Goal: Communication & Community: Answer question/provide support

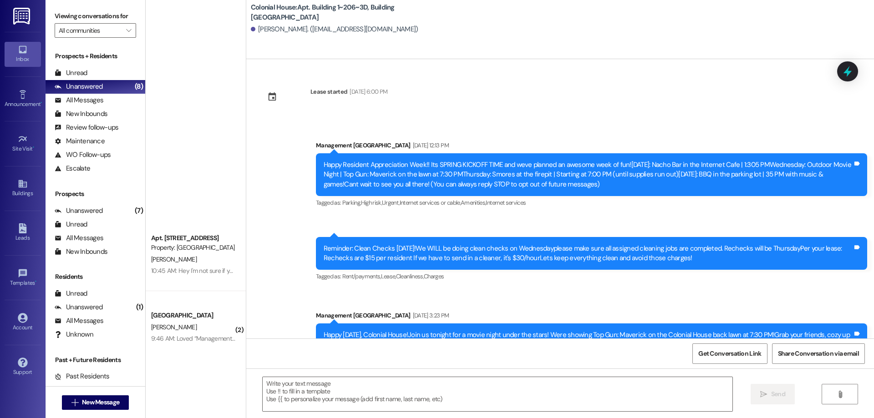
scroll to position [6432, 0]
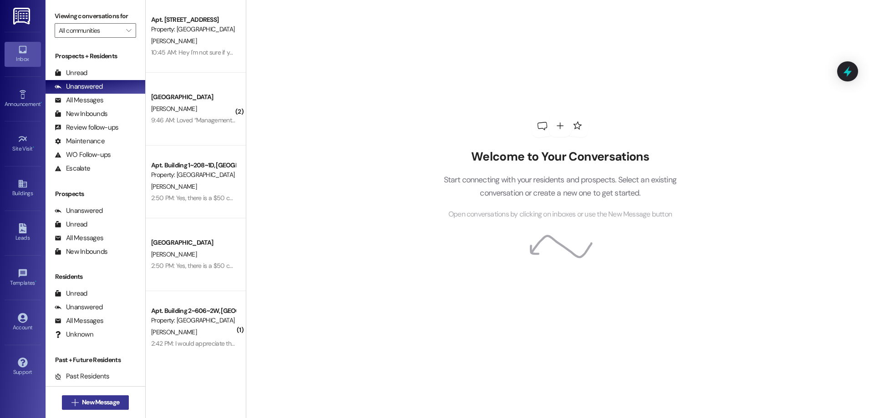
click at [71, 399] on icon "" at bounding box center [74, 402] width 7 height 7
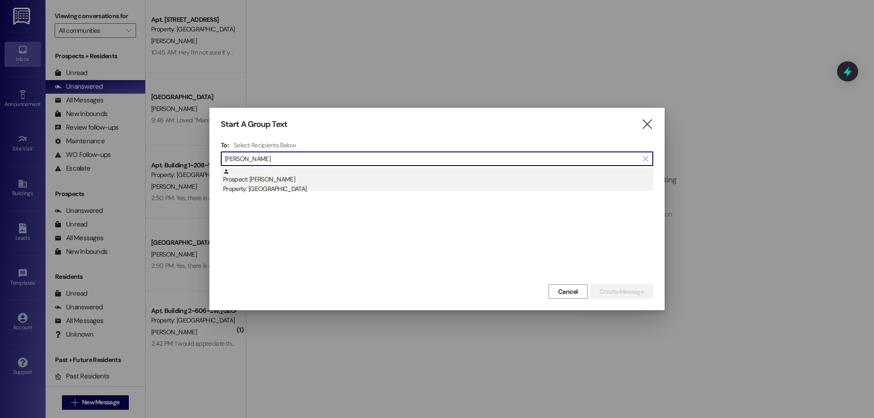
type input "ashley beck"
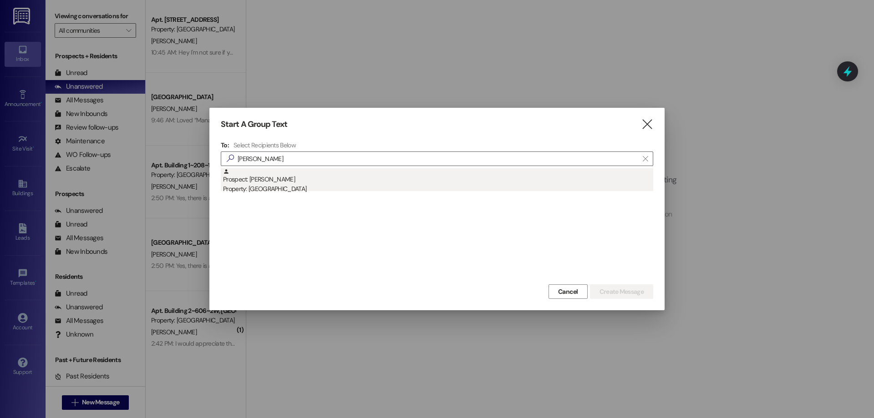
click at [355, 184] on div "Property: [GEOGRAPHIC_DATA]" at bounding box center [438, 189] width 430 height 10
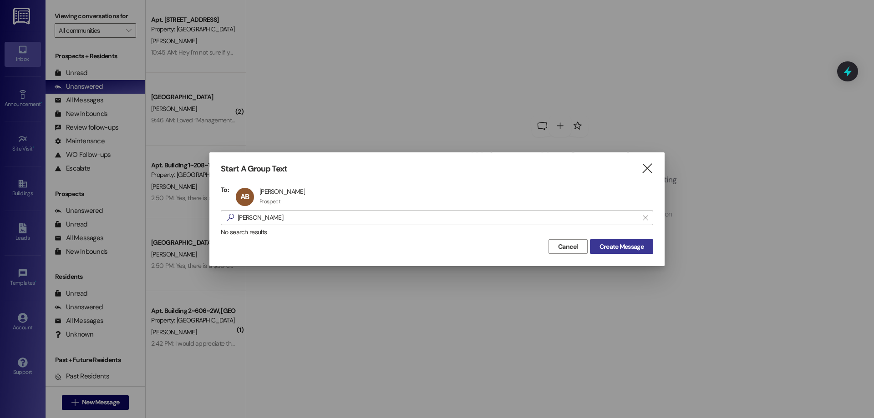
click at [622, 245] on span "Create Message" at bounding box center [621, 247] width 44 height 10
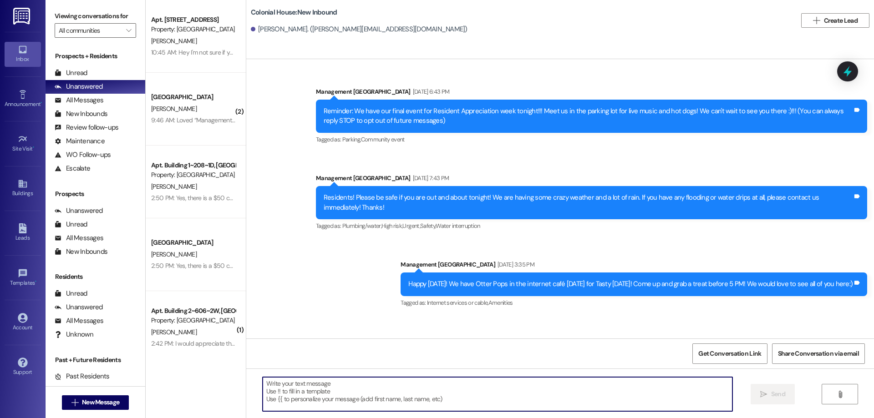
scroll to position [15406, 0]
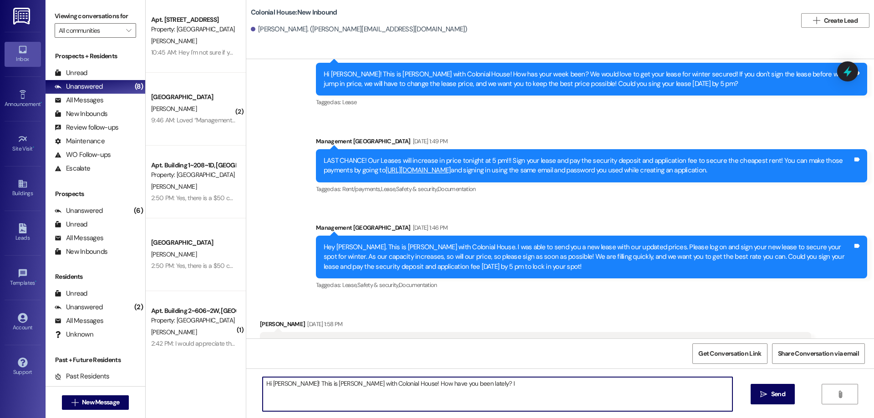
click at [496, 386] on textarea "Hi Ashley! This is Rachel with Colonial House! How have you been lately? I" at bounding box center [498, 394] width 470 height 34
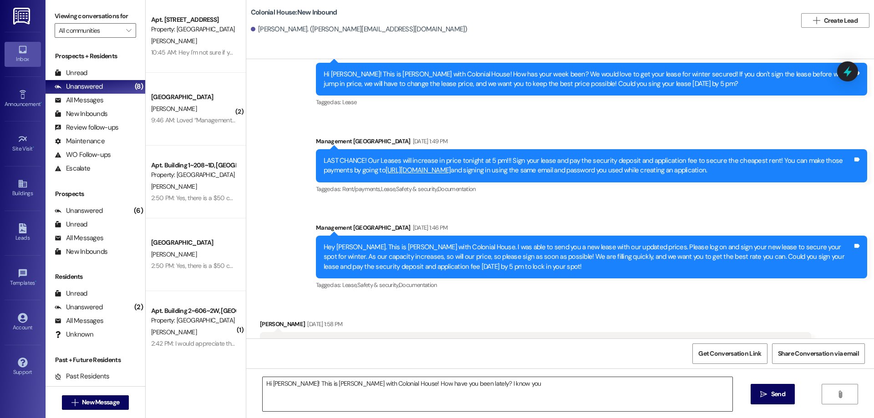
click at [514, 387] on textarea "Hi Ashley! This is Rachel with Colonial House! How have you been lately? I know…" at bounding box center [498, 394] width 470 height 34
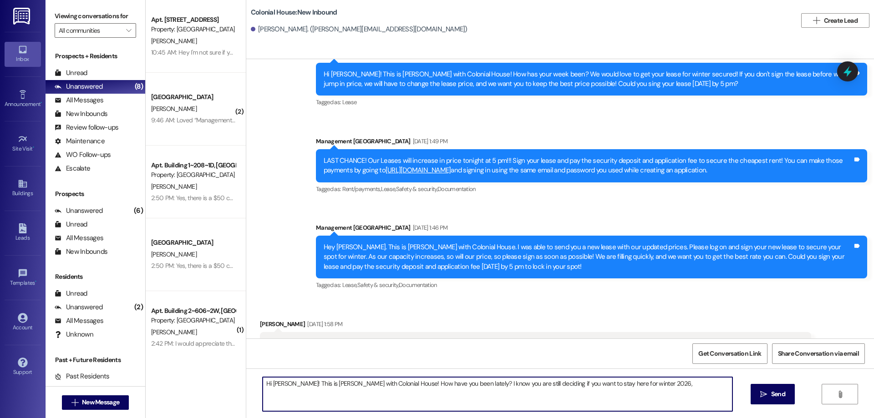
click at [688, 379] on textarea "Hi Ashley! This is Rachel with Colonial House! How have you been lately? I know…" at bounding box center [498, 394] width 470 height 34
click at [687, 381] on textarea "Hi Ashley! This is Rachel with Colonial House! How have you been lately? I know…" at bounding box center [498, 394] width 470 height 34
click at [526, 389] on textarea "Hi Ashley! This is Rachel with Colonial House! How have you been lately? I know…" at bounding box center [498, 394] width 470 height 34
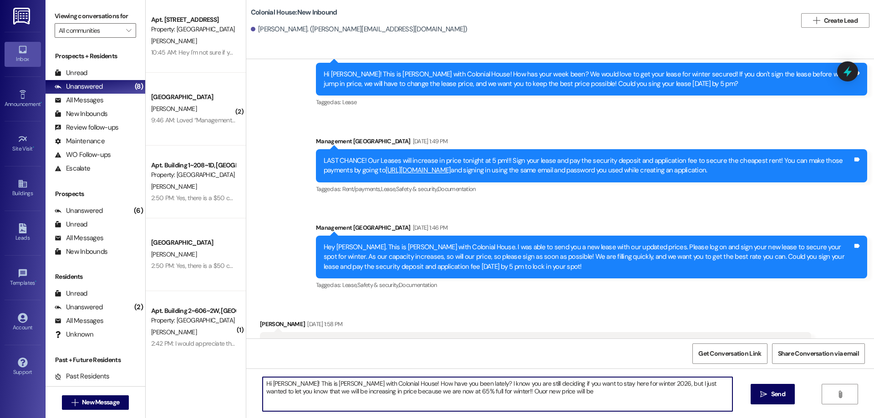
click at [542, 397] on textarea "Hi Ashley! This is Rachel with Colonial House! How have you been lately? I know…" at bounding box center [498, 394] width 470 height 34
click at [458, 394] on textarea "Hi Ashley! This is Rachel with Colonial House! How have you been lately? I know…" at bounding box center [498, 394] width 470 height 34
click at [528, 399] on textarea "Hi Ashley! This is Rachel with Colonial House! How have you been lately? I know…" at bounding box center [498, 394] width 470 height 34
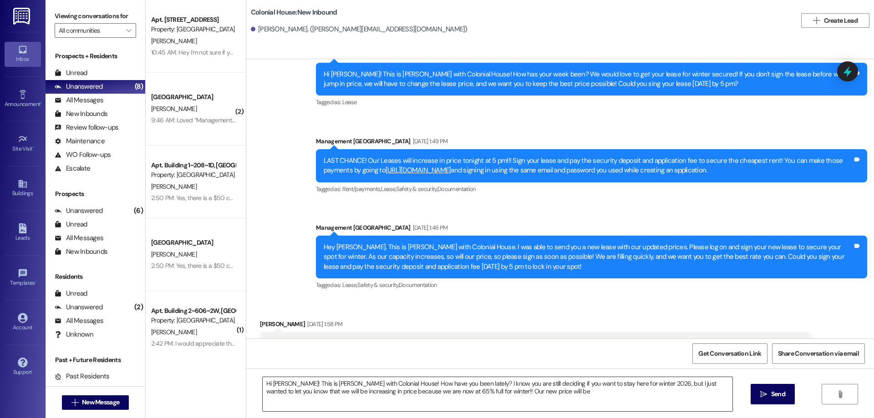
click at [521, 394] on textarea "Hi Ashley! This is Rachel with Colonial House! How have you been lately? I know…" at bounding box center [498, 394] width 470 height 34
drag, startPoint x: 548, startPoint y: 390, endPoint x: 596, endPoint y: 212, distance: 184.1
click at [596, 299] on div "Received via SMS ashley beck Aug 14, 2025 at 1:58 PM I'm dealing with some medi…" at bounding box center [559, 335] width 627 height 73
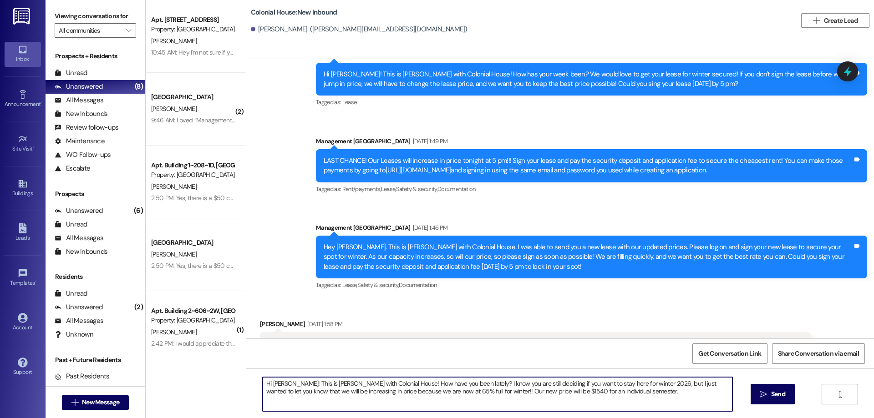
click at [605, 392] on textarea "Hi Ashley! This is Rachel with Colonial House! How have you been lately? I know…" at bounding box center [498, 394] width 470 height 34
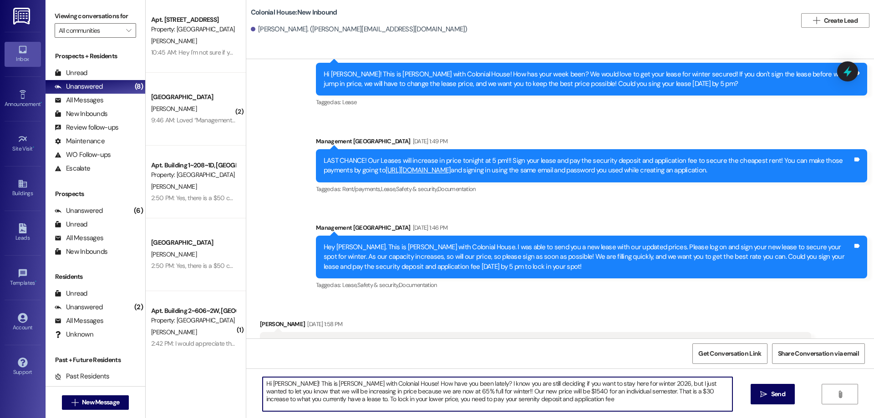
click at [421, 400] on textarea "Hi Ashley! This is Rachel with Colonial House! How have you been lately? I know…" at bounding box center [498, 394] width 470 height 34
click at [488, 393] on textarea "Hi Ashley! This is Rachel with Colonial House! How have you been lately? I know…" at bounding box center [498, 394] width 470 height 34
click at [509, 400] on textarea "Hi Ashley! This is Rachel with Colonial House! How have you been lately? I know…" at bounding box center [498, 394] width 470 height 34
click at [539, 404] on textarea "Hi Ashley! This is Rachel with Colonial House! How have you been lately? I know…" at bounding box center [498, 394] width 470 height 34
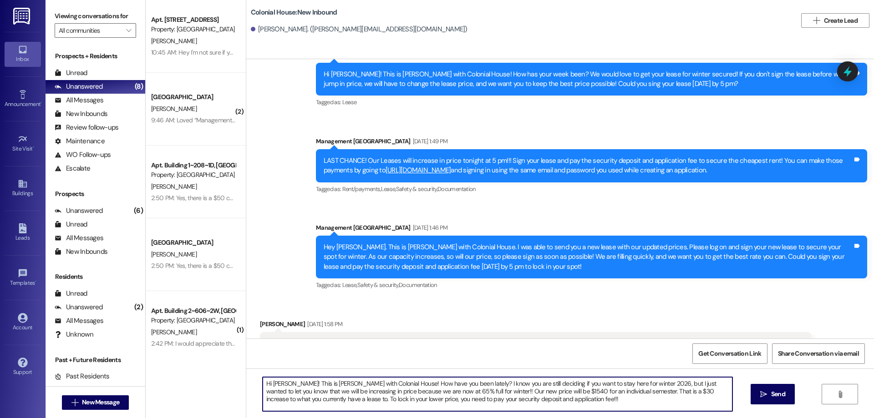
click at [538, 396] on textarea "Hi Ashley! This is Rachel with Colonial House! How have you been lately? I know…" at bounding box center [498, 394] width 470 height 34
paste textarea "You can make those payments by going to https://colonialhouserexburg.residentpo…"
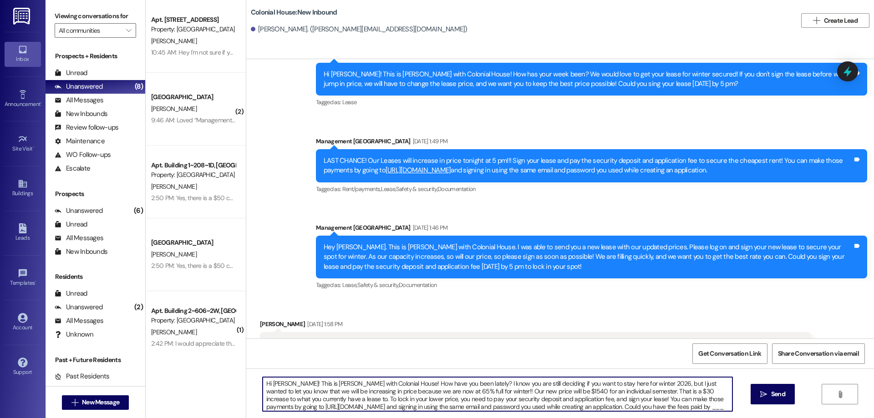
scroll to position [8, 0]
click at [263, 407] on textarea "Hi Ashley! This is Rachel with Colonial House! How have you been lately? I know…" at bounding box center [498, 394] width 470 height 34
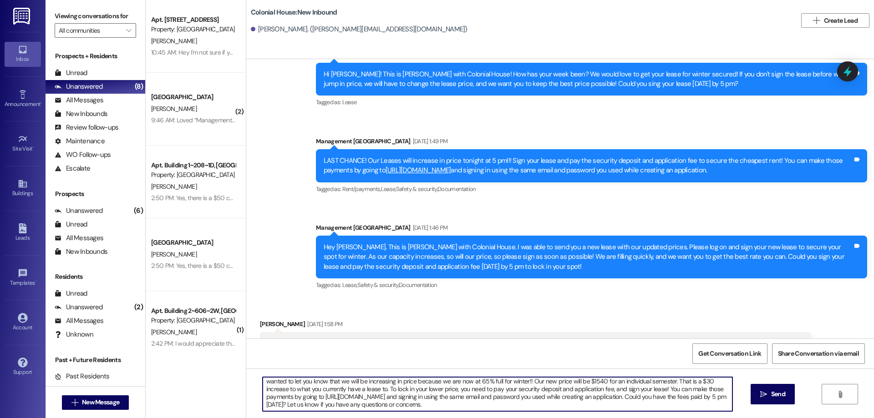
scroll to position [0, 0]
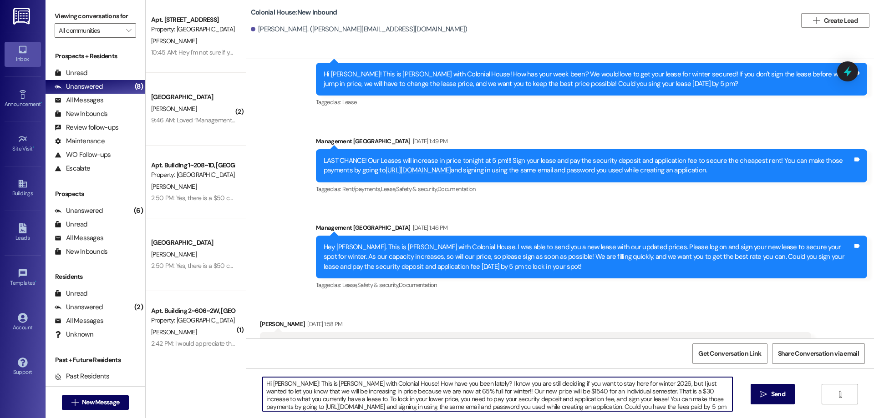
drag, startPoint x: 432, startPoint y: 407, endPoint x: 235, endPoint y: 329, distance: 212.0
click at [235, 329] on div "Apt. Building 1~201~2D, Building 1 Colonial House Property: Colonial House S. S…" at bounding box center [510, 209] width 728 height 418
type textarea "Hi Ashley! This is Rachel with Colonial House! How have you been lately? I know…"
click at [777, 398] on span "Send" at bounding box center [778, 395] width 14 height 10
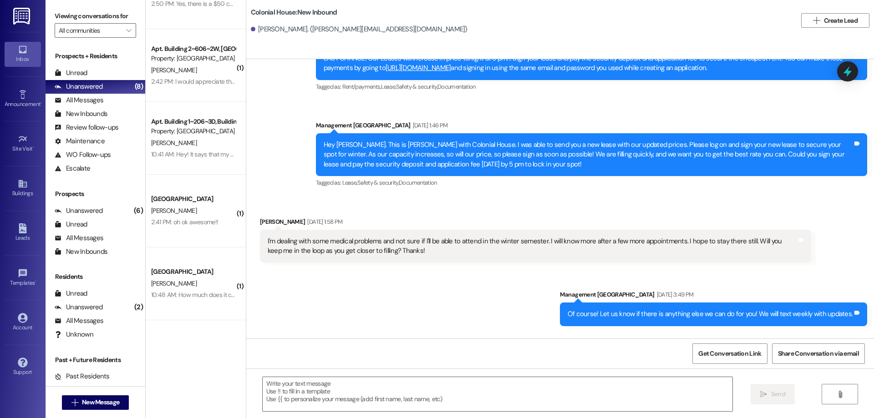
scroll to position [374, 0]
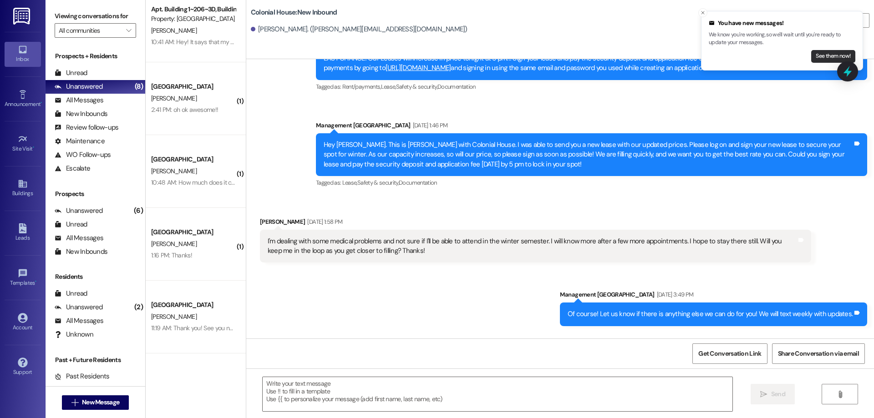
click at [822, 56] on button "See them now!" at bounding box center [833, 56] width 44 height 13
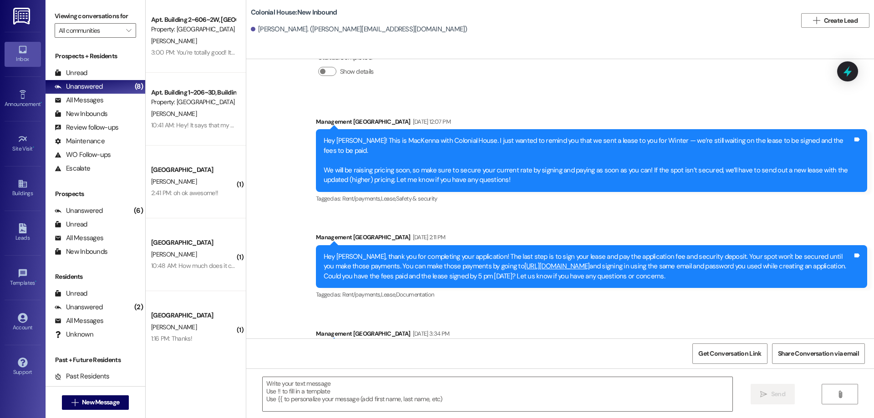
scroll to position [15521, 0]
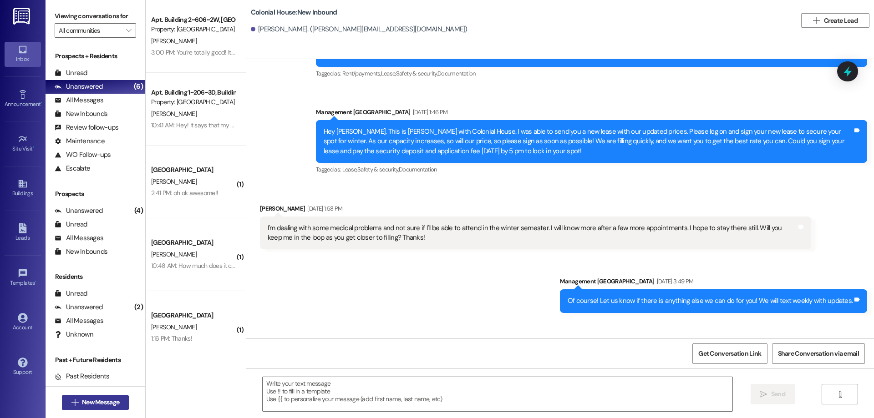
click at [97, 402] on span "New Message" at bounding box center [100, 403] width 37 height 10
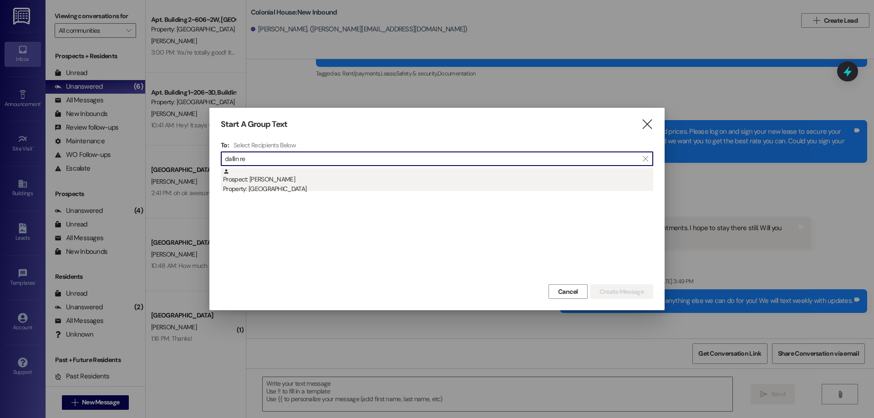
type input "dallin re"
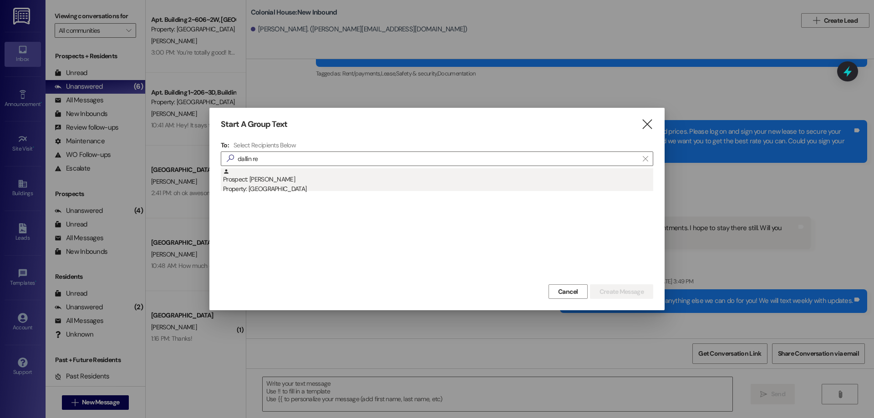
click at [319, 174] on div "Prospect: Robert Reeder Property: Colonial House" at bounding box center [438, 181] width 430 height 26
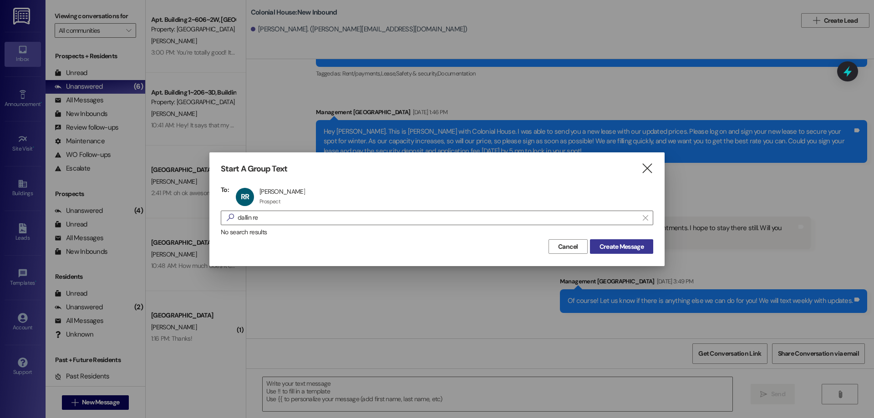
click at [624, 246] on span "Create Message" at bounding box center [621, 247] width 44 height 10
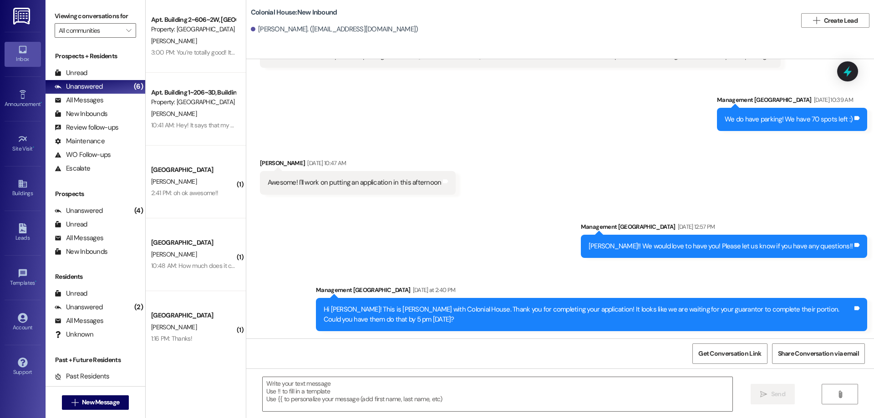
scroll to position [238, 0]
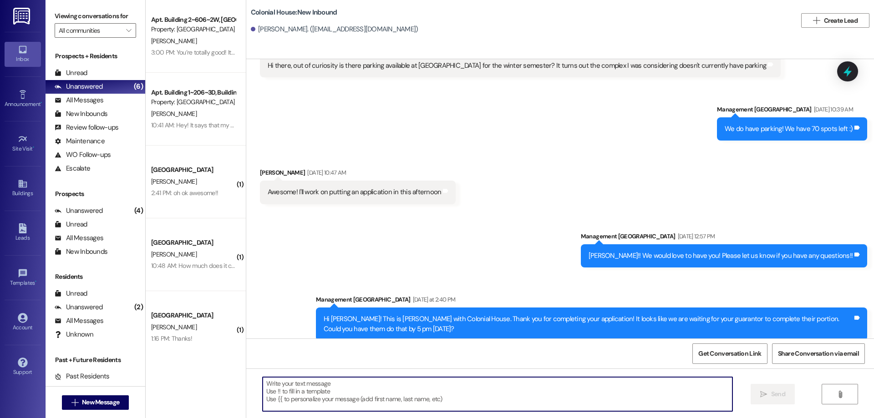
click at [418, 396] on textarea at bounding box center [498, 394] width 470 height 34
click at [535, 397] on textarea at bounding box center [498, 394] width 470 height 34
paste textarea "Hi ____! This is Rachel from Colonial House. Thank you for completing your appl…"
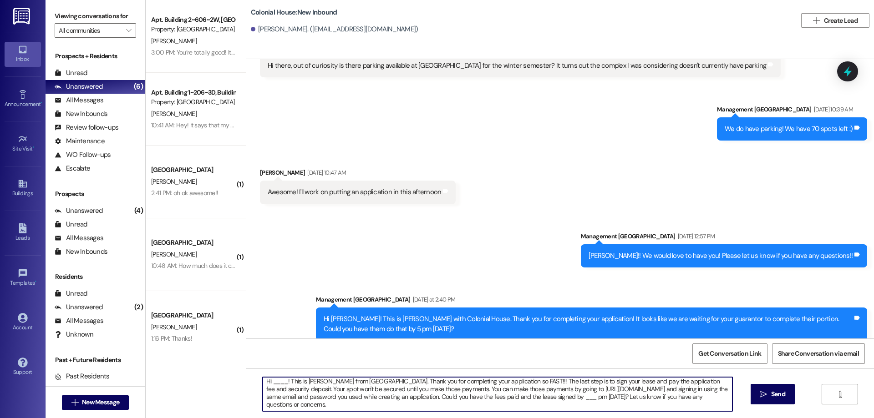
scroll to position [2, 0]
click at [268, 383] on textarea "Hi ____! This is Rachel from Colonial House. Thank you for completing your appl…" at bounding box center [498, 394] width 470 height 34
click at [630, 399] on textarea "Hi Dallin! This is Rachel from Colonial House. Thank you for completing your ap…" at bounding box center [498, 394] width 470 height 34
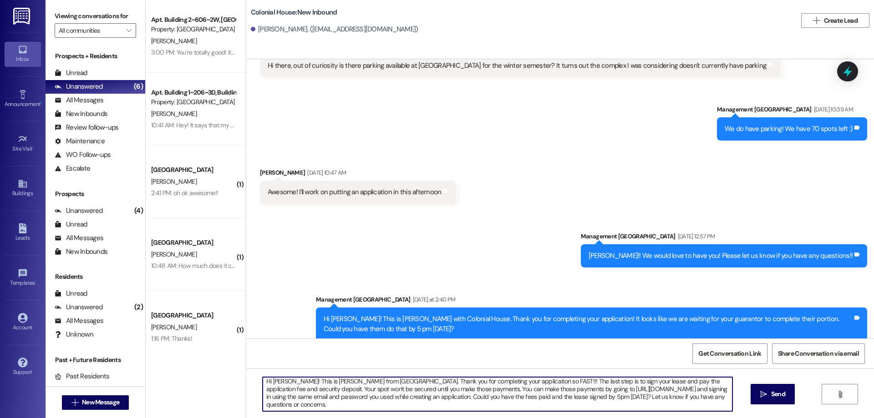
type textarea "Hi Dallin! This is Rachel from Colonial House. Thank you for completing your ap…"
drag, startPoint x: 406, startPoint y: 406, endPoint x: 207, endPoint y: 366, distance: 203.7
click at [207, 366] on div "Apt. Building 2~606~2W, Building 2 Colonial House Property: Colonial House A. P…" at bounding box center [510, 209] width 728 height 418
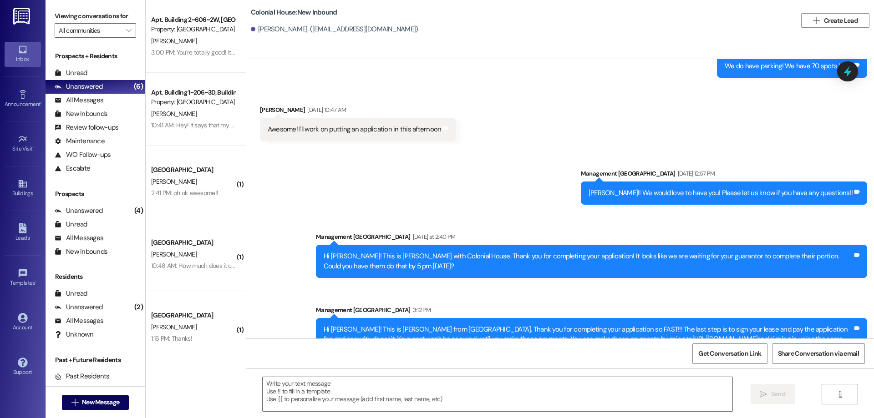
scroll to position [320, 0]
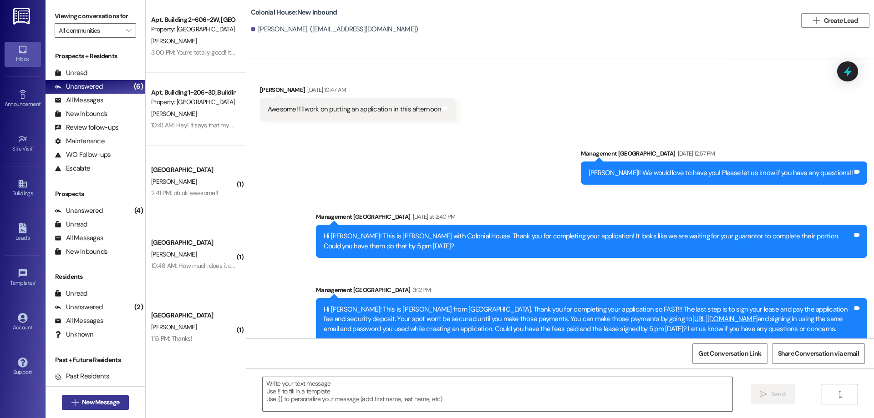
click at [106, 404] on span "New Message" at bounding box center [100, 403] width 37 height 10
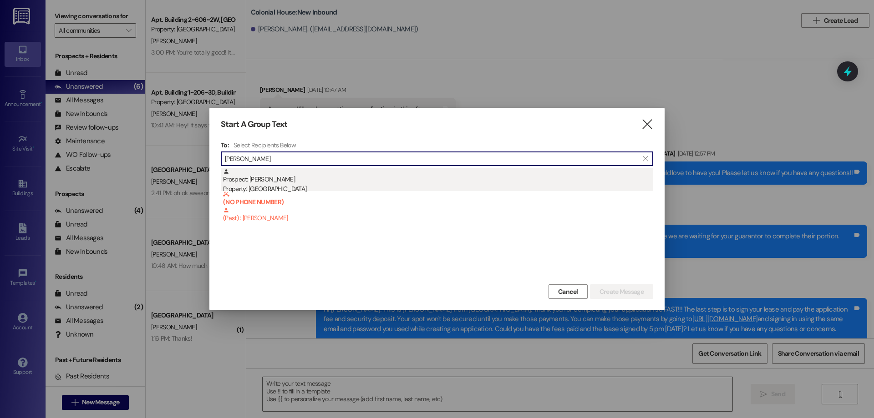
type input "Elias"
click at [306, 187] on div "Property: [GEOGRAPHIC_DATA]" at bounding box center [438, 189] width 430 height 10
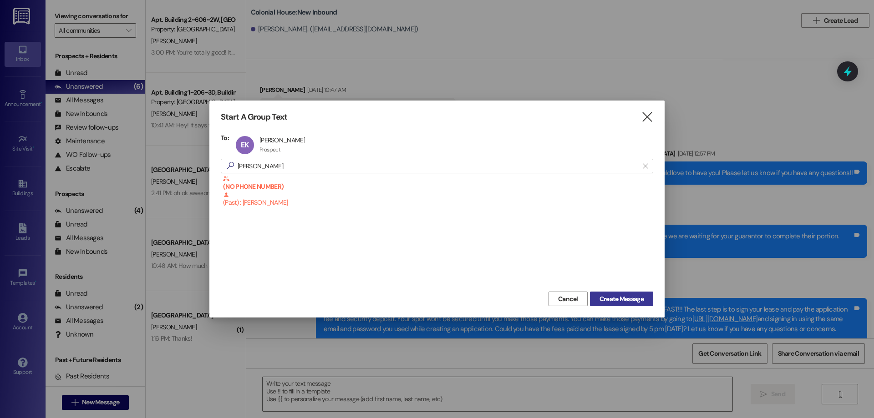
click at [625, 295] on span "Create Message" at bounding box center [621, 299] width 44 height 10
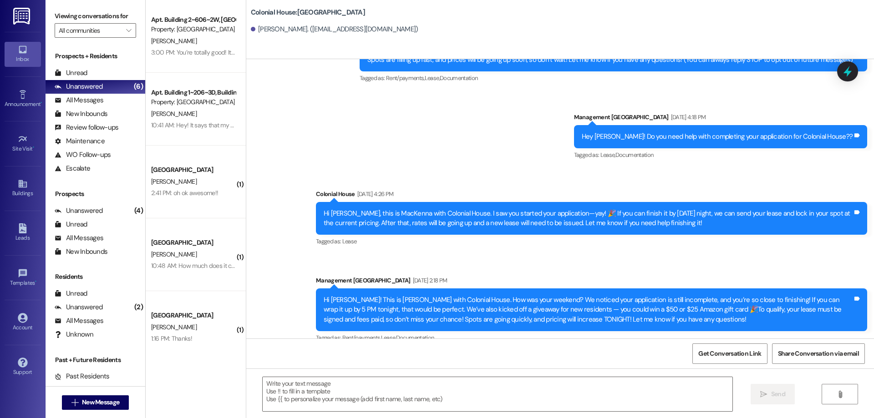
scroll to position [210, 0]
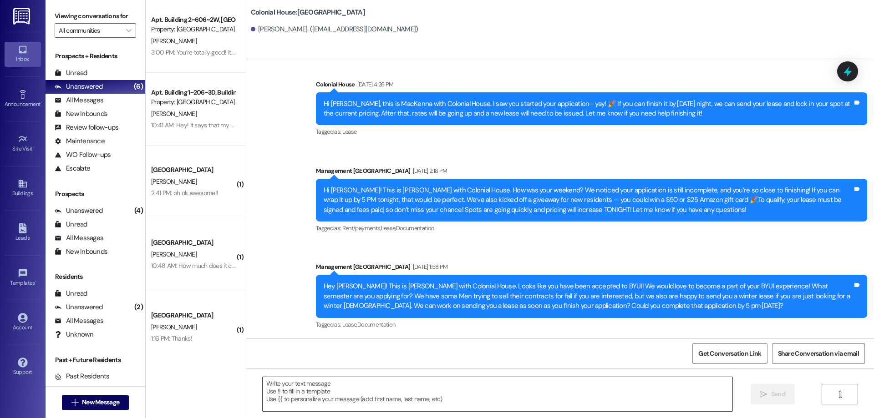
click at [387, 397] on textarea at bounding box center [498, 394] width 470 height 34
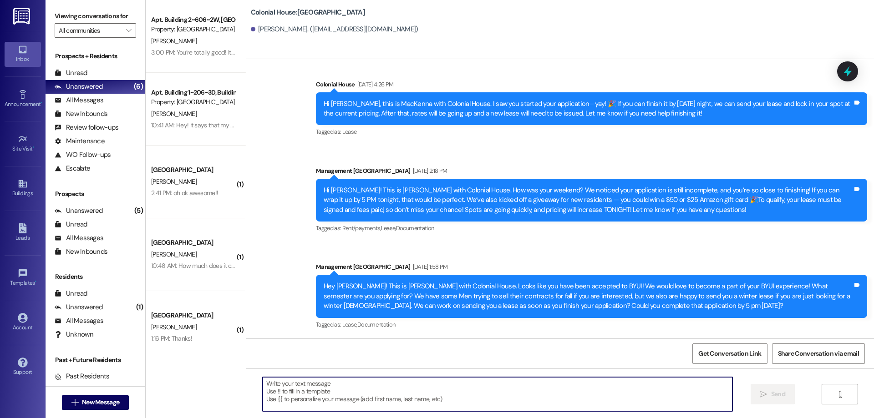
click at [313, 400] on textarea at bounding box center [498, 394] width 470 height 34
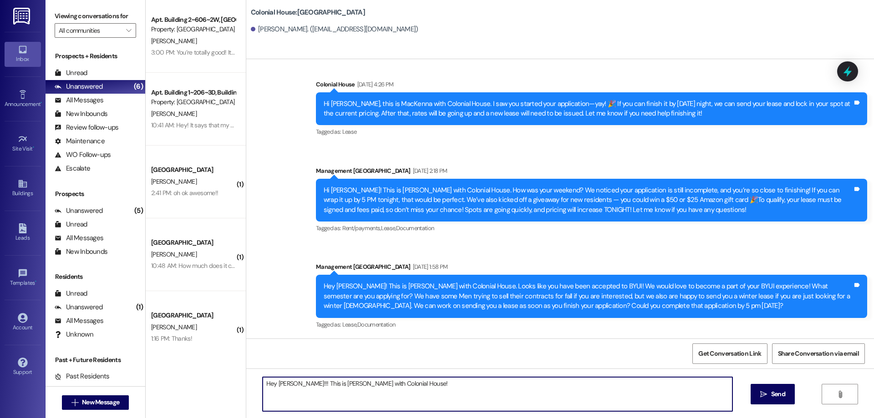
click at [414, 392] on textarea "Hey Elias!!! This is Rachel with Colonial House!" at bounding box center [498, 394] width 470 height 34
click at [502, 385] on textarea "Hey Elias!!! This is Rachel with Colonial House! I just wanted to reach out and…" at bounding box center [498, 394] width 470 height 34
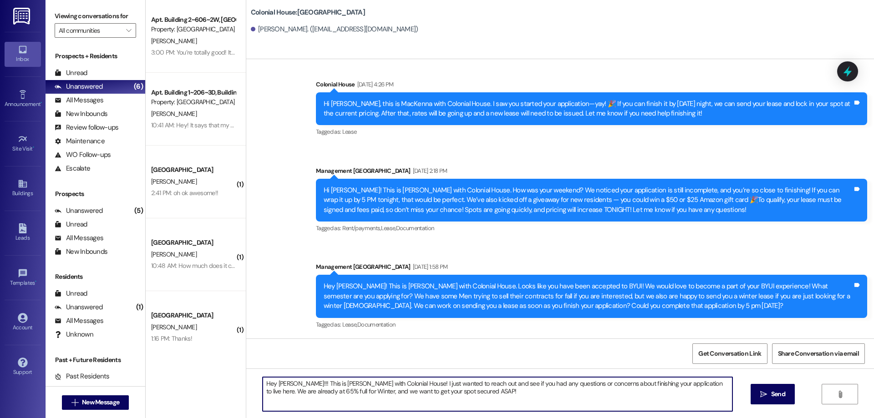
click at [487, 398] on textarea "Hey Elias!!! This is Rachel with Colonial House! I just wanted to reach out and…" at bounding box center [498, 394] width 470 height 34
type textarea "Hey Elias!!! This is Rachel with Colonial House! I just wanted to reach out and…"
click at [452, 398] on textarea "Hey Elias!!! This is Rachel with Colonial House! I just wanted to reach out and…" at bounding box center [498, 394] width 470 height 34
drag, startPoint x: 476, startPoint y: 396, endPoint x: 243, endPoint y: 375, distance: 234.4
click at [246, 375] on div "Hey Elias!!! This is Rachel with Colonial House! I just wanted to reach out and…" at bounding box center [559, 403] width 627 height 68
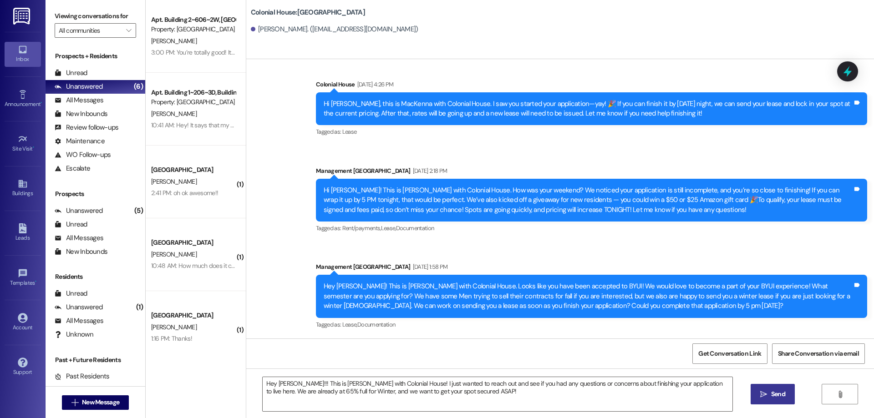
click at [771, 391] on span "Send" at bounding box center [778, 395] width 14 height 10
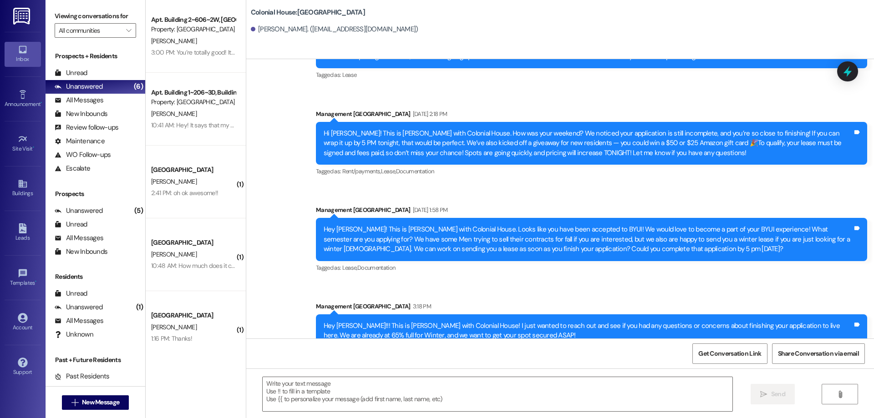
scroll to position [283, 0]
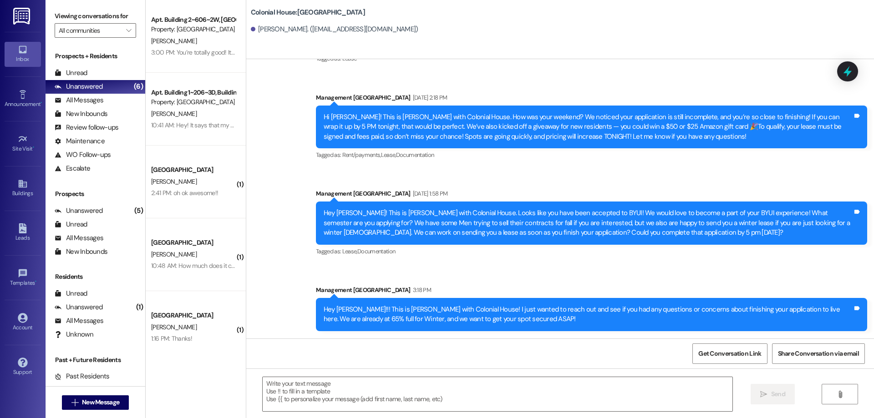
click at [69, 411] on div " New Message" at bounding box center [95, 402] width 67 height 23
click at [115, 399] on span "New Message" at bounding box center [100, 403] width 37 height 10
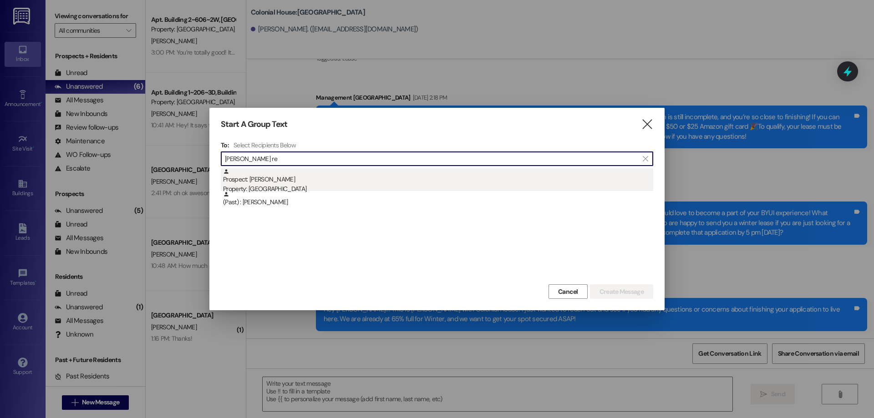
type input "joshua re"
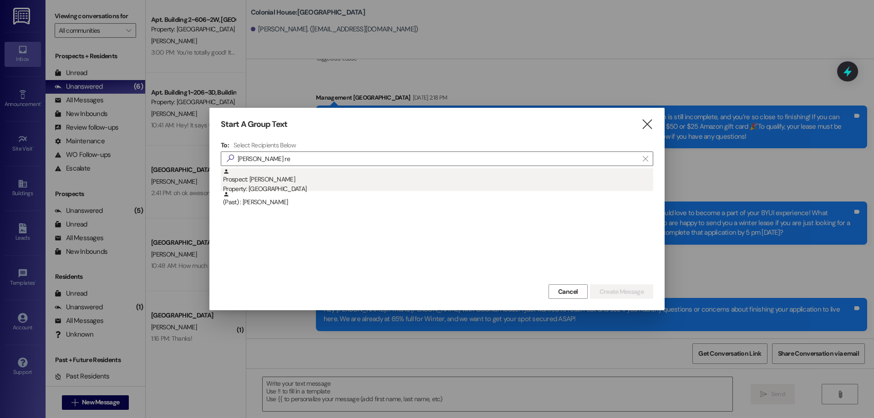
click at [318, 187] on div "Property: [GEOGRAPHIC_DATA]" at bounding box center [438, 189] width 430 height 10
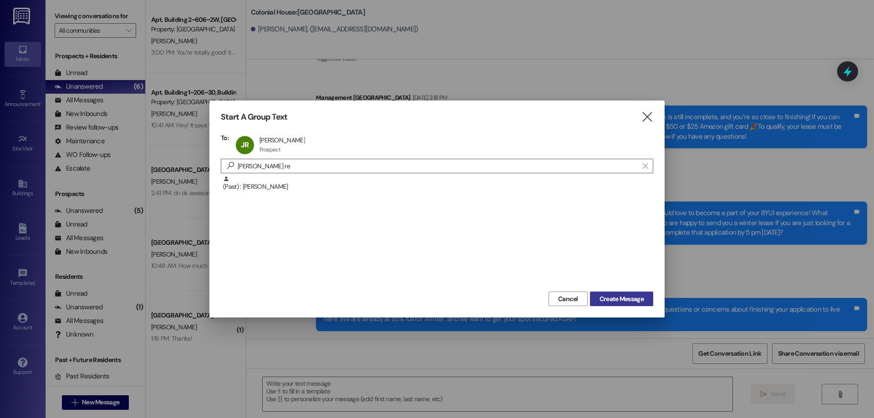
click at [617, 296] on span "Create Message" at bounding box center [621, 299] width 44 height 10
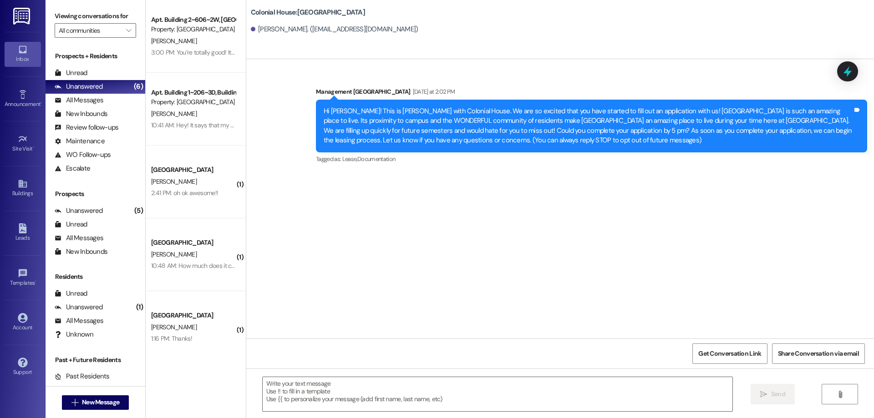
scroll to position [0, 0]
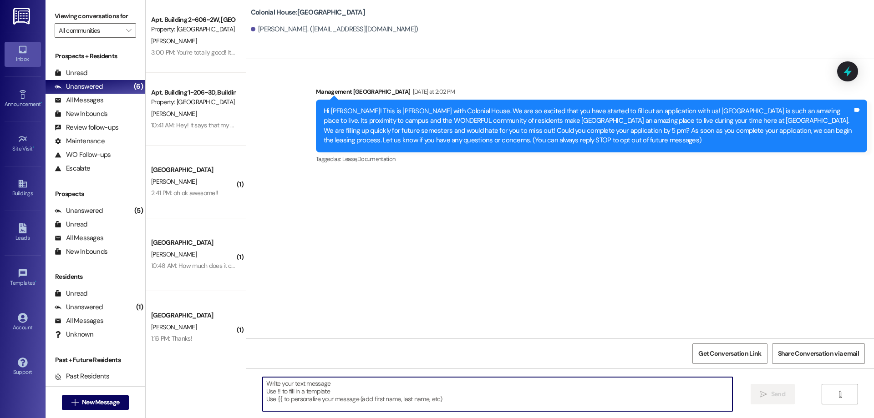
click at [404, 396] on textarea at bounding box center [498, 394] width 470 height 34
paste textarea "Hi _____! This is ____ from Colonial House. How has your week been? Have you do…"
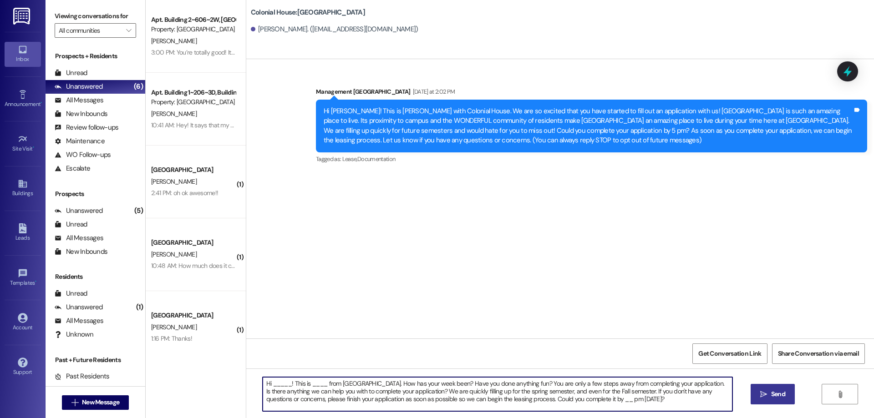
click at [263, 385] on textarea "Hi _____! This is ____ from Colonial House. How has your week been? Have you do…" at bounding box center [498, 394] width 470 height 34
click at [273, 381] on textarea "Hi _____! This is ____ from Colonial House. How has your week been? Have you do…" at bounding box center [498, 394] width 470 height 34
click at [310, 385] on textarea "Hi Joshua! This is ____ from Colonial House. How has your week been? Have you d…" at bounding box center [498, 394] width 470 height 34
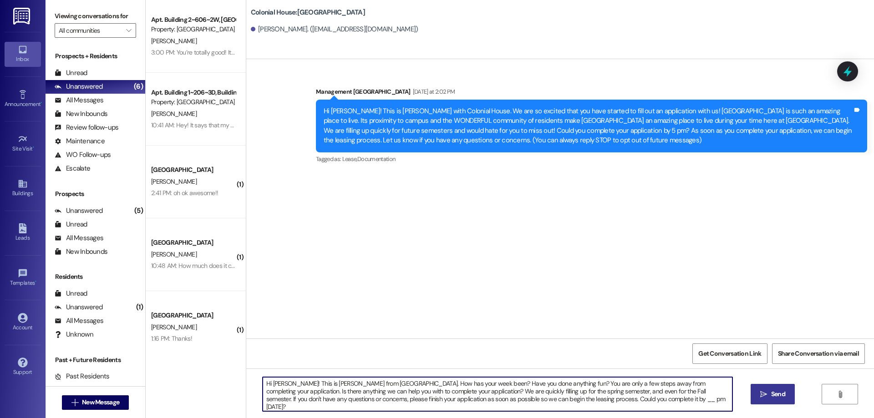
click at [590, 404] on textarea "Hi Joshua! This is Rachel from Colonial House. How has your week been? Have you…" at bounding box center [498, 394] width 470 height 34
click at [587, 400] on textarea "Hi Joshua! This is Rachel from Colonial House. How has your week been? Have you…" at bounding box center [498, 394] width 470 height 34
type textarea "Hi Joshua! This is Rachel from Colonial House. How has your week been? Have you…"
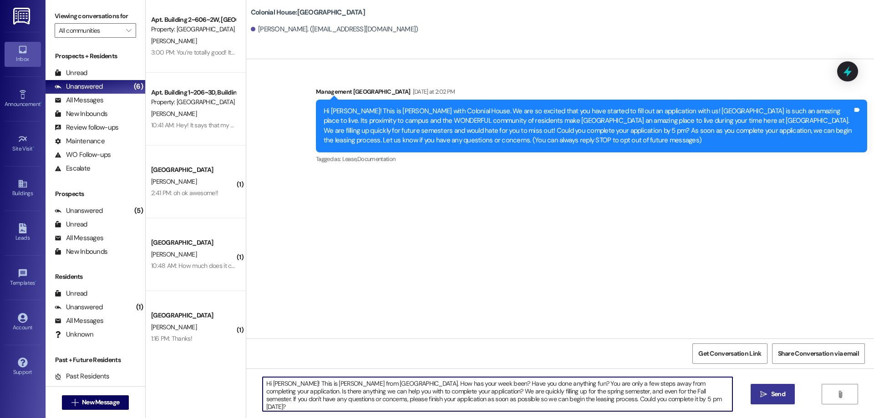
drag, startPoint x: 647, startPoint y: 405, endPoint x: 349, endPoint y: 378, distance: 298.8
click at [350, 378] on textarea "Hi Joshua! This is Rachel from Colonial House. How has your week been? Have you…" at bounding box center [498, 394] width 470 height 34
click at [308, 402] on textarea "Hi Joshua! This is Rachel from Colonial House. How has your week been? Have you…" at bounding box center [498, 394] width 470 height 34
click at [489, 394] on textarea "Hi Joshua! This is Rachel from Colonial House. How has your week been? Have you…" at bounding box center [498, 394] width 470 height 34
drag, startPoint x: 640, startPoint y: 403, endPoint x: 180, endPoint y: 358, distance: 462.3
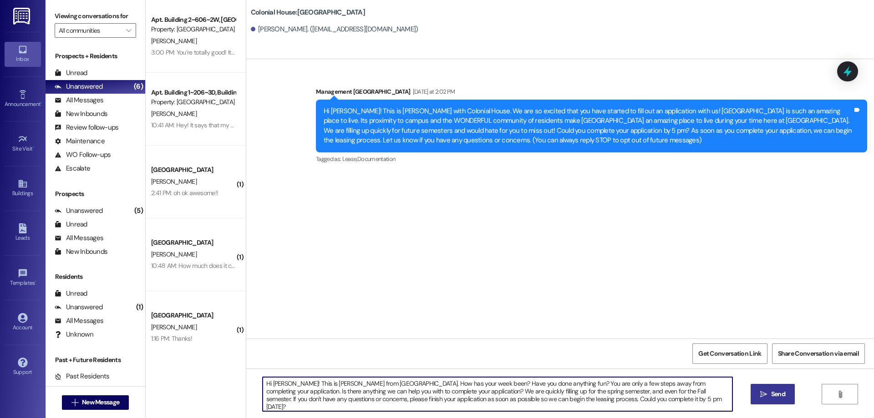
click at [180, 358] on div "Apt. Building 2~606~2W, Building 2 Colonial House Property: Colonial House A. P…" at bounding box center [510, 209] width 728 height 418
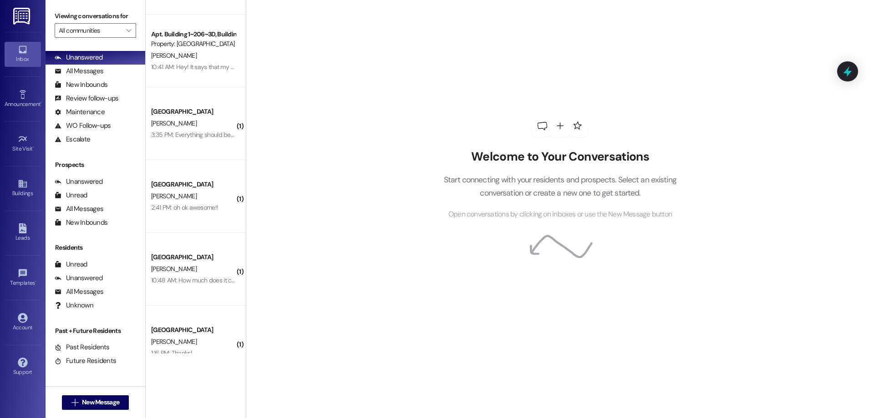
scroll to position [302, 0]
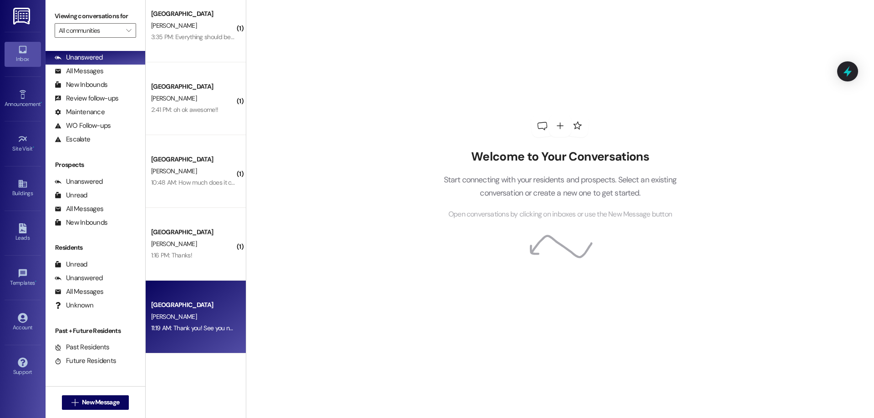
click at [225, 286] on div "Colonial House [GEOGRAPHIC_DATA][PERSON_NAME] 11:19 AM: Thank you! See you next…" at bounding box center [196, 317] width 100 height 73
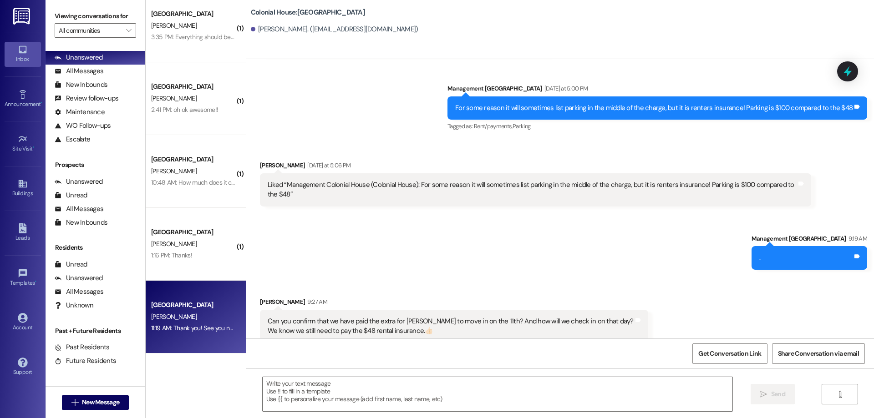
scroll to position [876, 0]
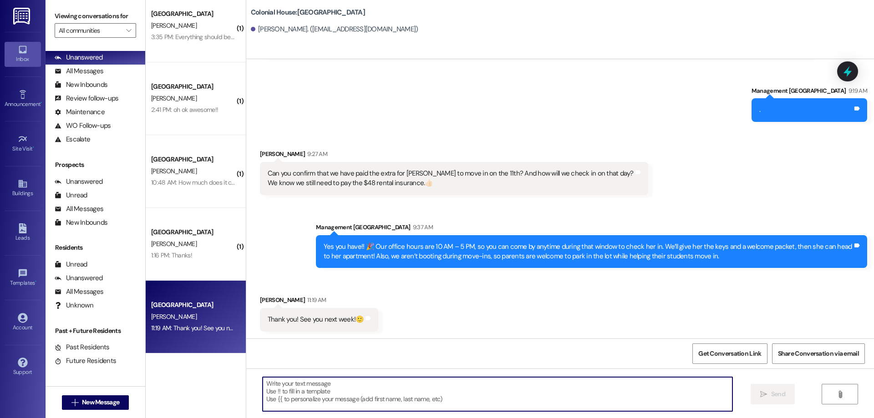
click at [470, 381] on textarea at bounding box center [498, 394] width 470 height 34
type textarea "See you then!"
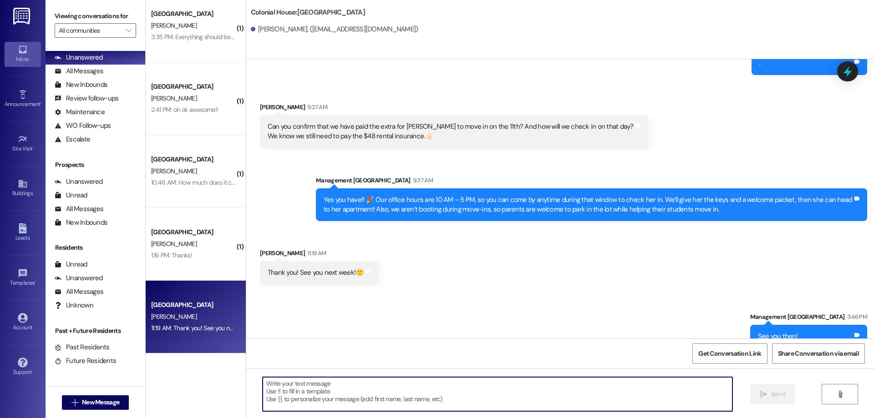
scroll to position [940, 0]
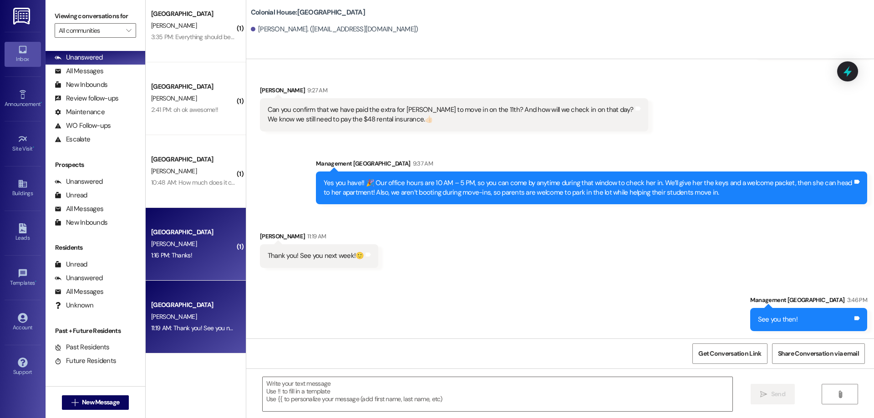
click at [214, 248] on div "J. Fuller" at bounding box center [193, 243] width 86 height 11
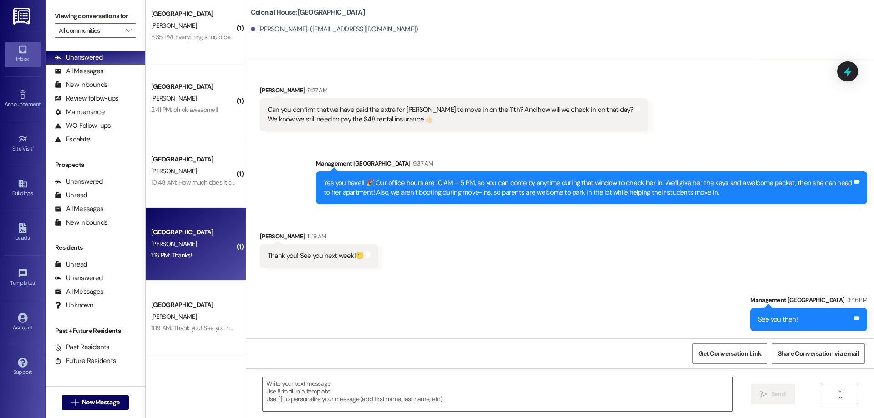
scroll to position [707, 0]
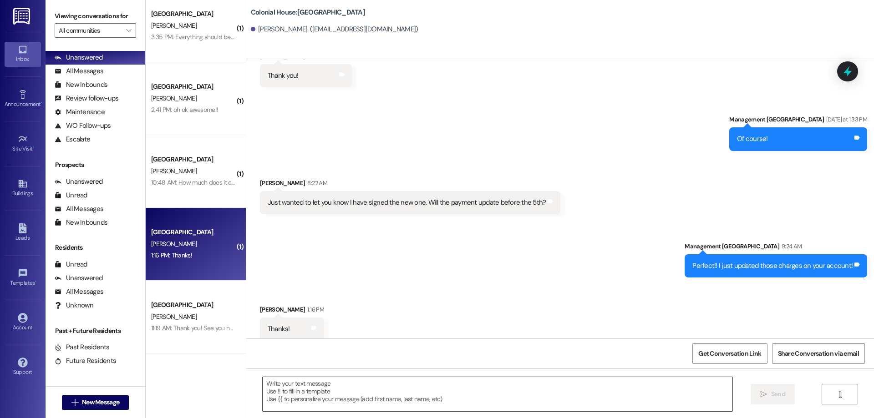
click at [445, 393] on textarea at bounding box center [498, 394] width 470 height 34
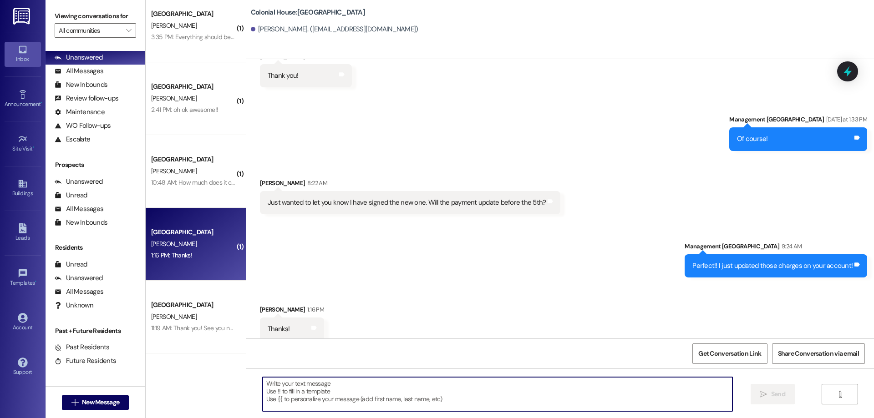
click at [446, 397] on textarea at bounding box center [498, 394] width 470 height 34
type textarea "No problem!"
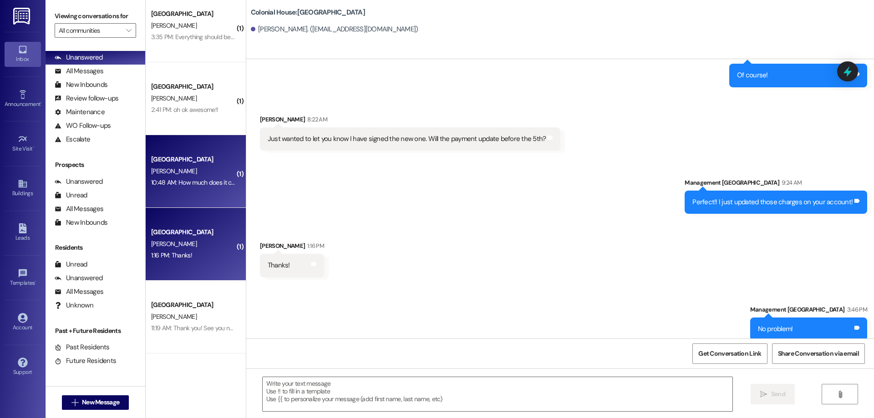
click at [150, 177] on div "10:48 AM: How much does it come out to per month? 10:48 AM: How much does it co…" at bounding box center [193, 182] width 86 height 11
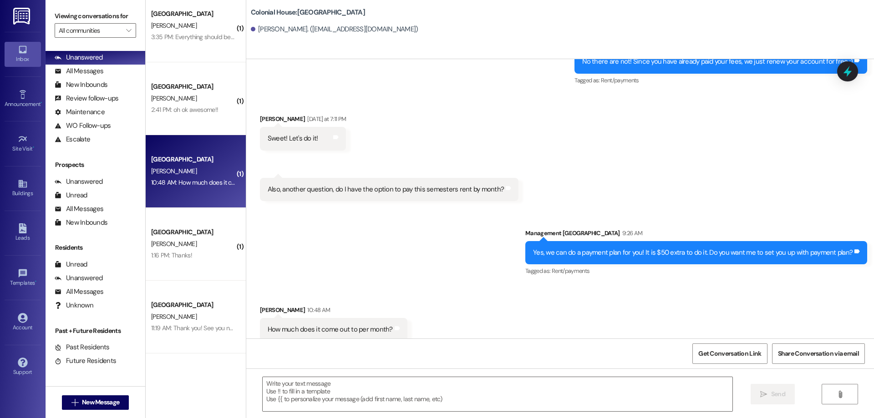
scroll to position [2181, 0]
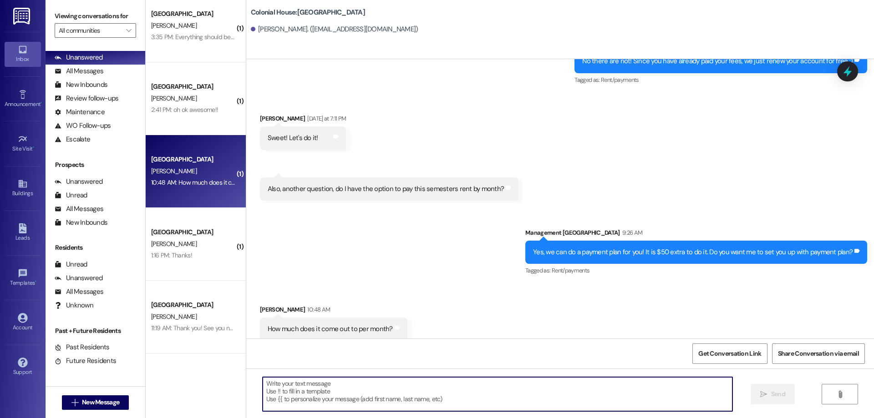
click at [500, 384] on textarea at bounding box center [498, 394] width 470 height 34
type textarea "$512.00"
click at [783, 395] on span "Send" at bounding box center [778, 395] width 14 height 10
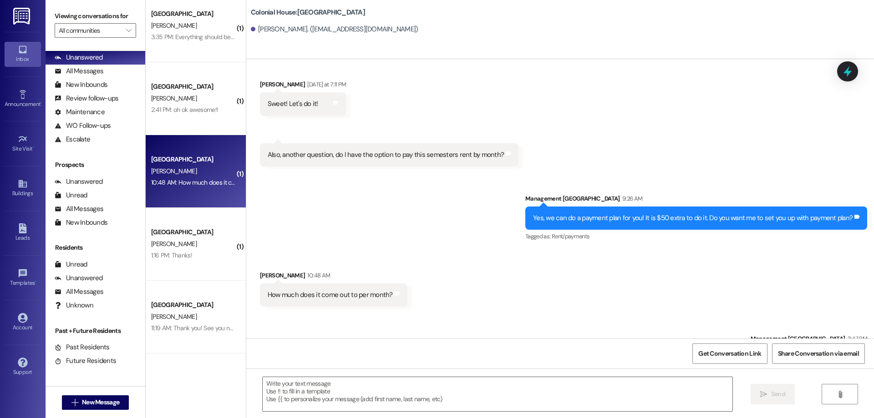
scroll to position [2245, 0]
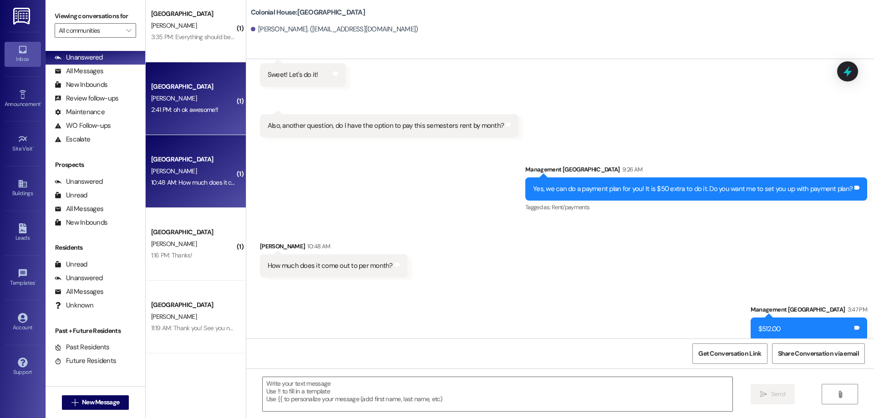
click at [161, 101] on span "M. Thomason" at bounding box center [174, 98] width 46 height 8
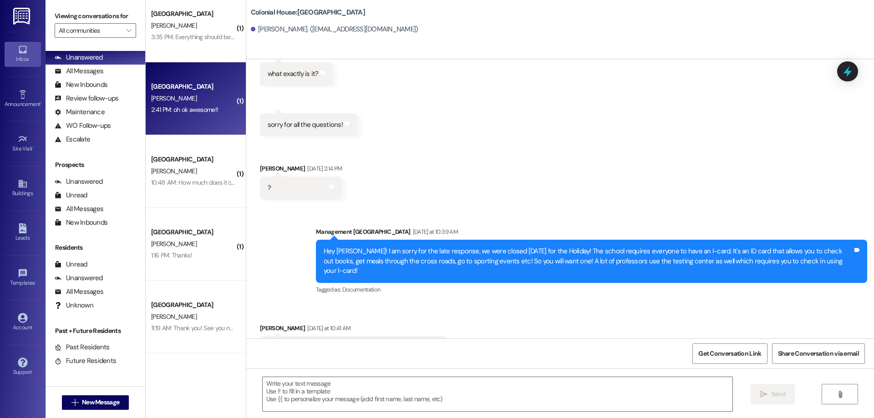
scroll to position [9422, 0]
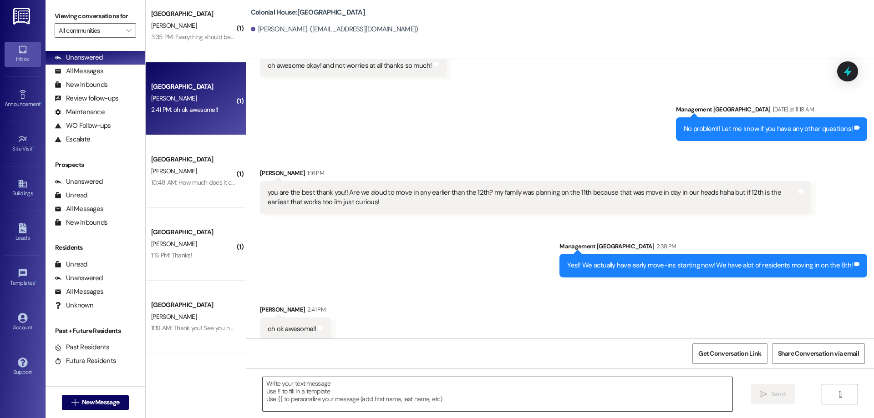
click at [405, 397] on textarea at bounding box center [498, 394] width 470 height 34
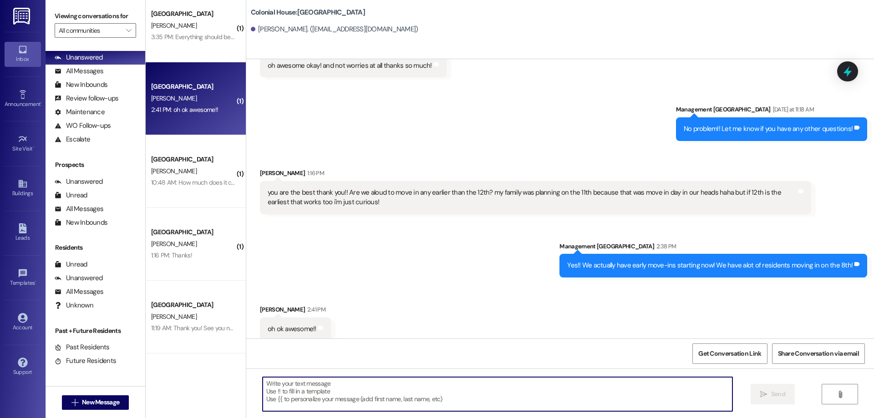
click at [508, 400] on textarea at bounding box center [498, 394] width 470 height 34
type textarea "L"
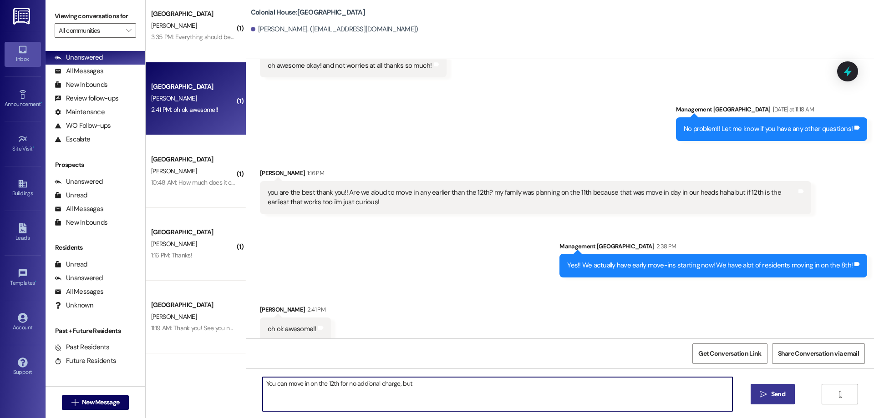
click at [361, 394] on textarea "You can move in on the 12th for no addional charge, but" at bounding box center [498, 394] width 470 height 34
click at [359, 386] on textarea "You can move in on the 12th for no addional charge, but" at bounding box center [498, 394] width 470 height 34
click at [505, 393] on textarea "You can move in on the 12th for no additional charge, but" at bounding box center [498, 394] width 470 height 34
click at [520, 383] on textarea "You can move in on the 12th for no additional charge, but we can send you a lea…" at bounding box center [498, 394] width 470 height 34
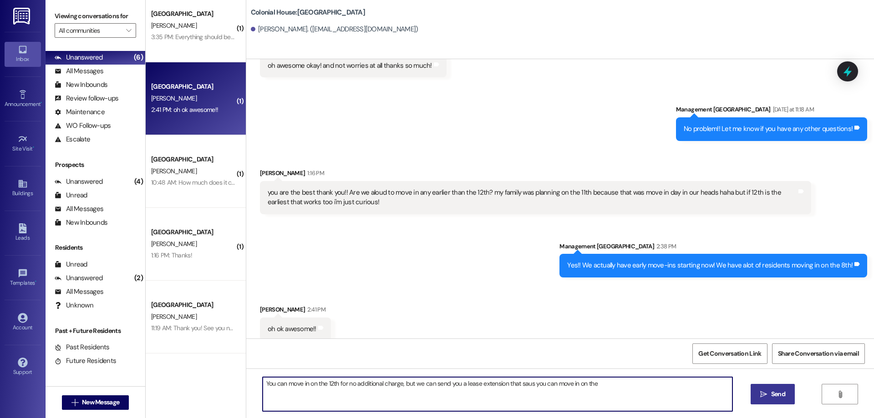
click at [520, 383] on textarea "You can move in on the 12th for no additional charge, but we can send you a lea…" at bounding box center [498, 394] width 470 height 34
click at [626, 373] on div "You can move in on the 12th for no additional charge, but we can send you a lea…" at bounding box center [559, 403] width 627 height 68
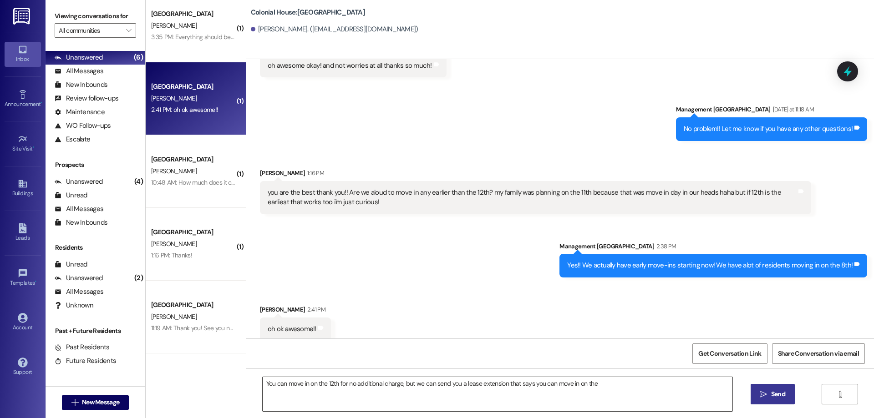
click at [626, 382] on textarea "You can move in on the 12th for no additional charge, but we can send you a lea…" at bounding box center [498, 394] width 470 height 34
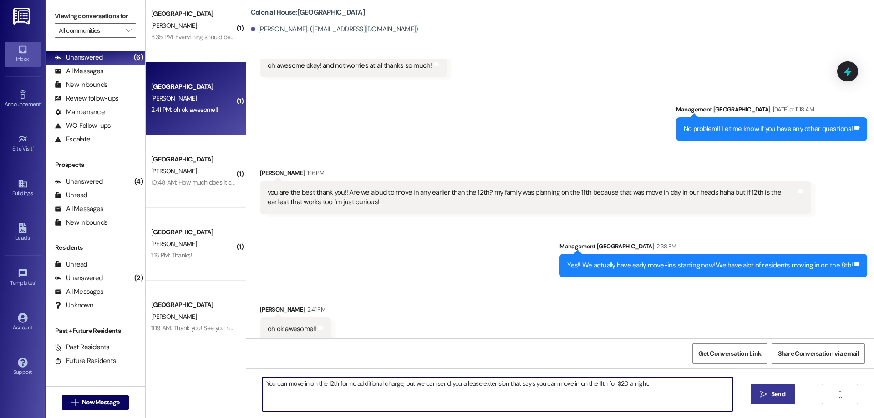
type textarea "You can move in on the 12th for no additional charge, but we can send you a lea…"
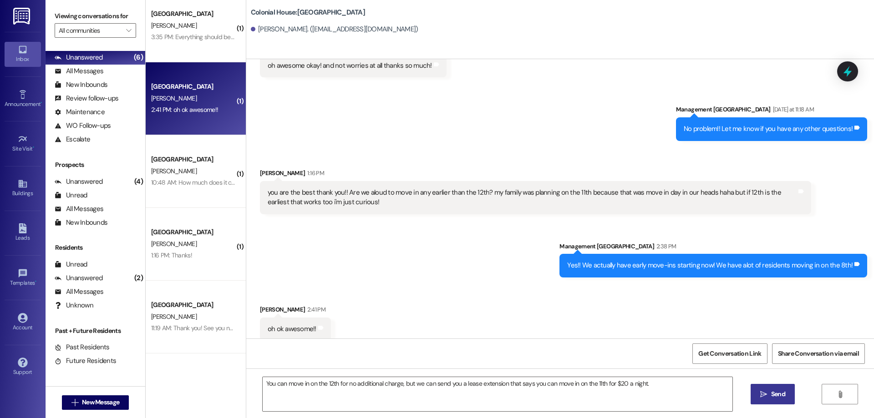
click at [783, 398] on span "Send" at bounding box center [778, 395] width 14 height 10
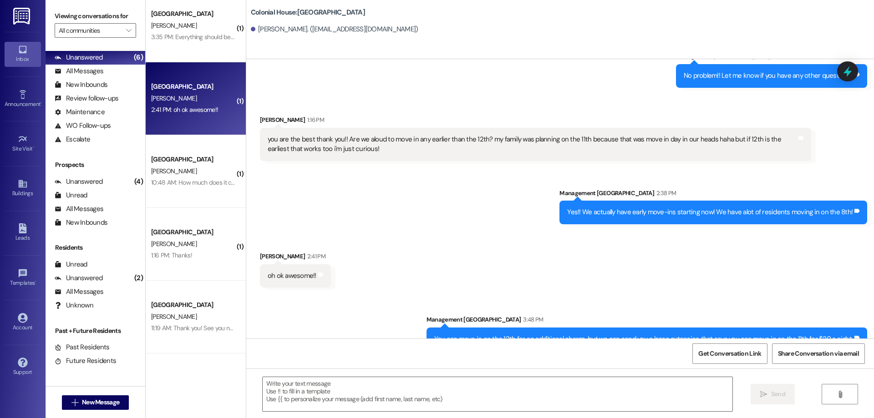
scroll to position [9485, 0]
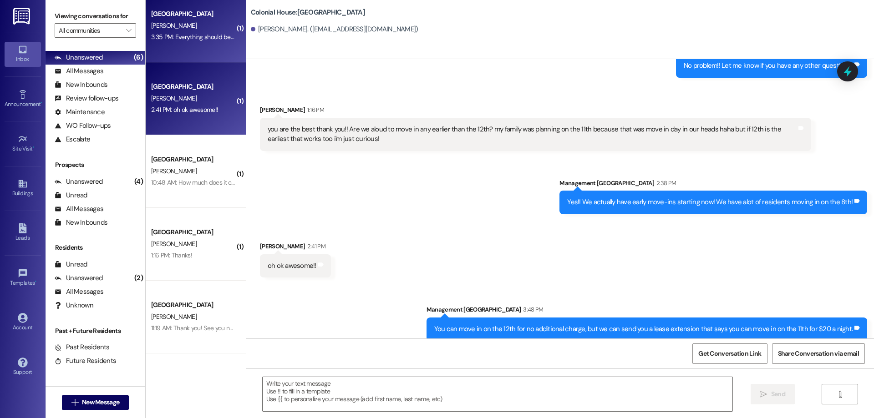
click at [174, 56] on div "Colonial House Prospect R. Reeder 3:35 PM: Everything should be paid for and si…" at bounding box center [196, 26] width 100 height 73
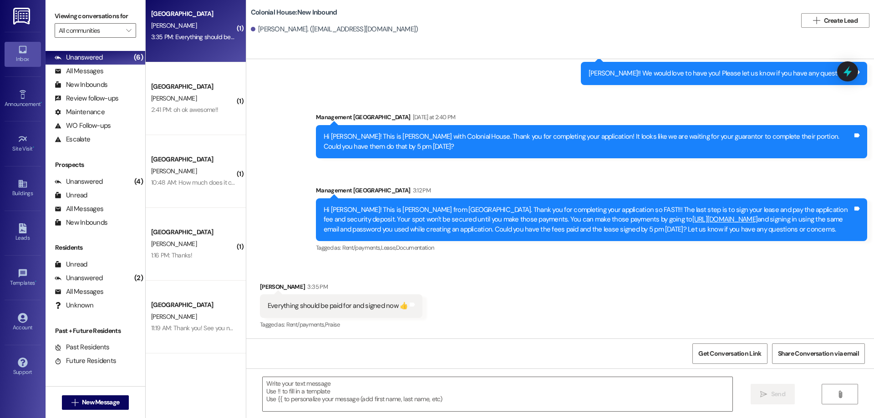
scroll to position [410, 0]
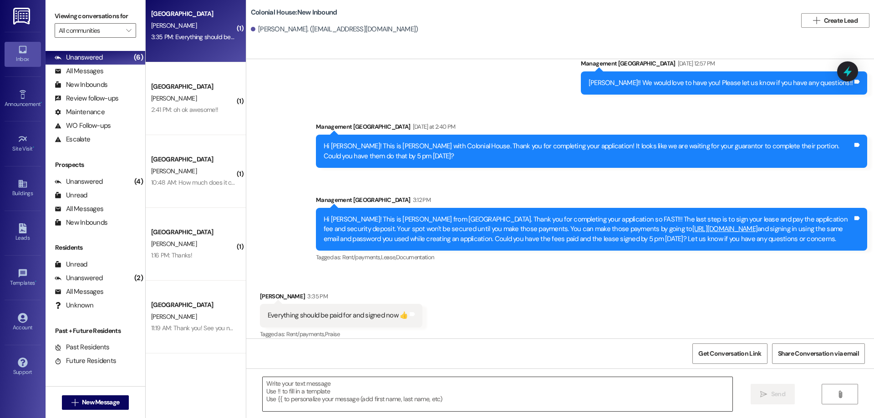
click at [526, 397] on textarea at bounding box center [498, 394] width 470 height 34
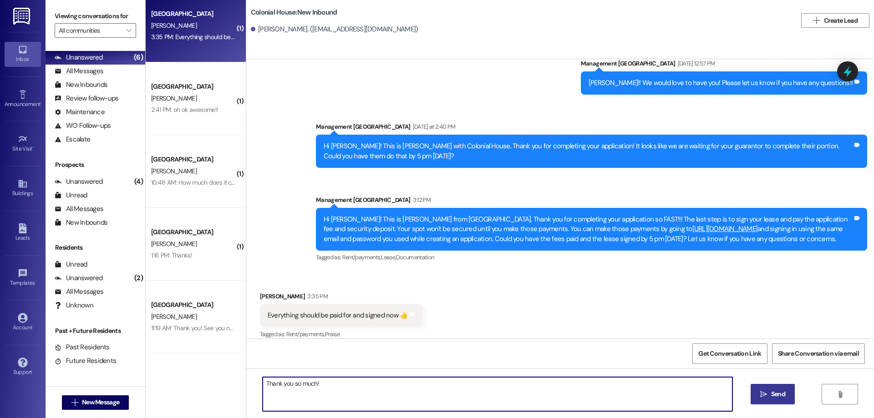
type textarea "Thank you so much!"
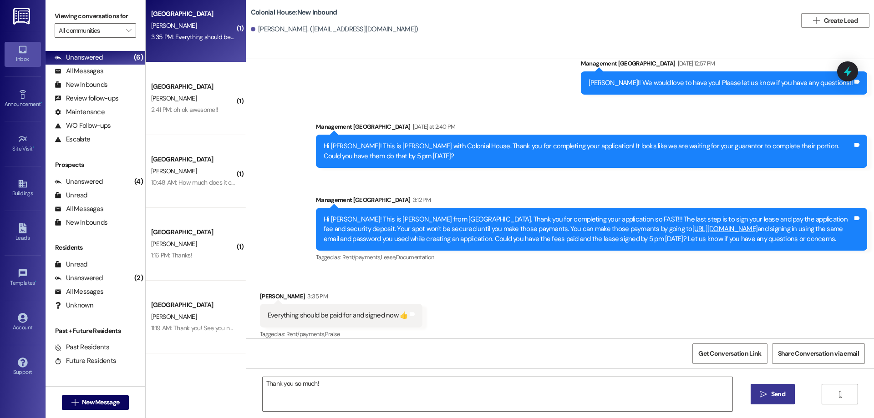
click at [775, 394] on span "Send" at bounding box center [778, 395] width 14 height 10
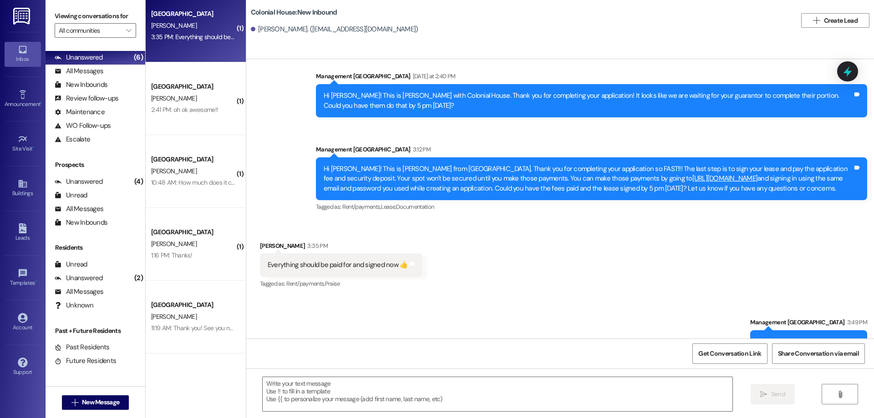
scroll to position [474, 0]
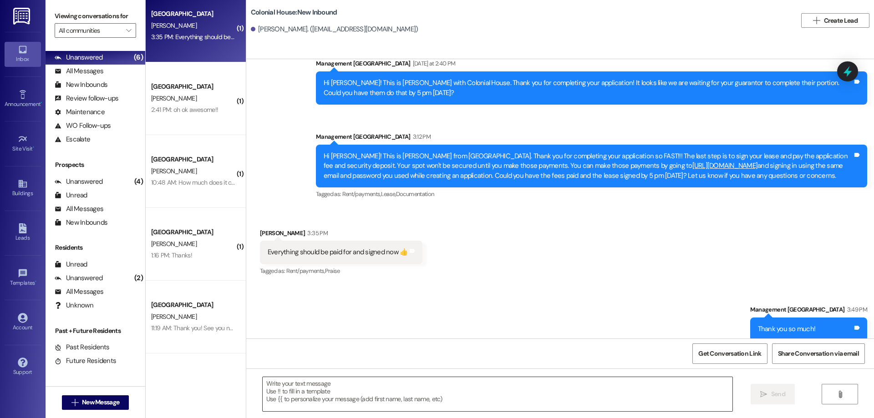
click at [566, 393] on textarea at bounding box center [498, 394] width 470 height 34
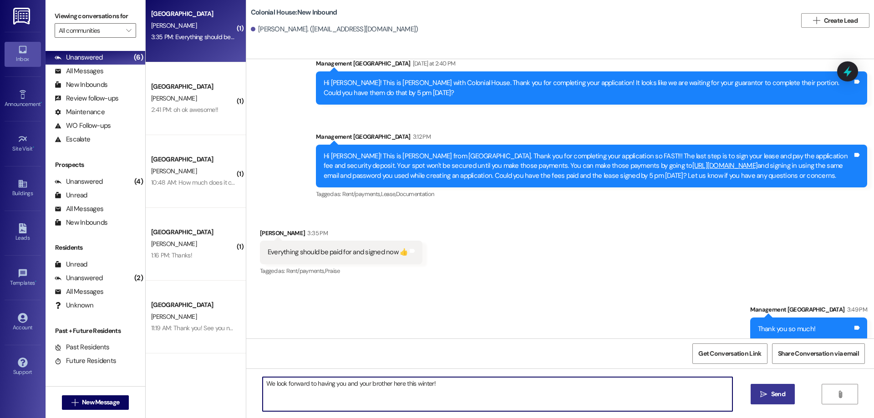
type textarea "We look forward to having you and your brother here this winter!"
click at [760, 393] on icon "" at bounding box center [763, 394] width 7 height 7
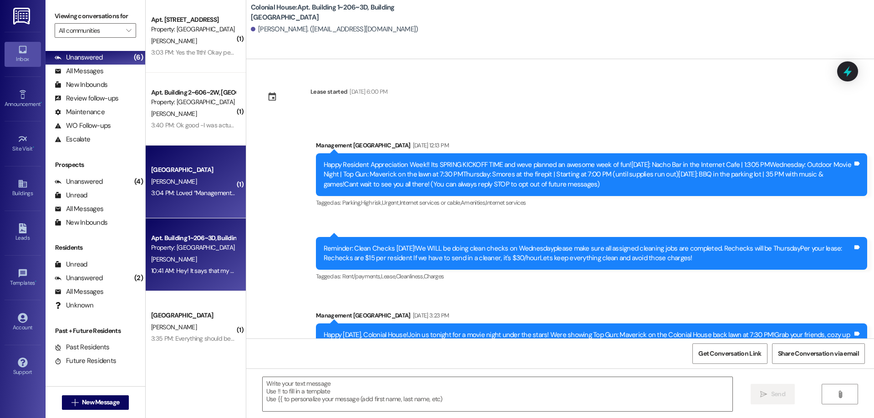
scroll to position [6432, 0]
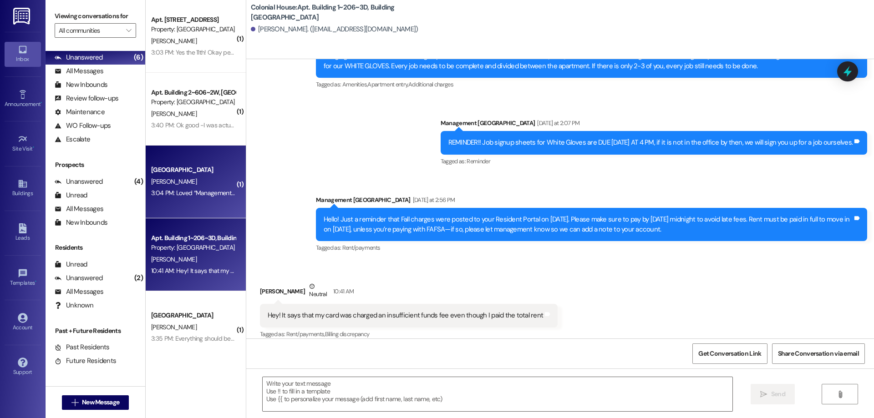
click at [209, 189] on div "3:04 PM: Loved “Management Colonial House (Colonial House): Perfect! We added a…" at bounding box center [402, 193] width 502 height 8
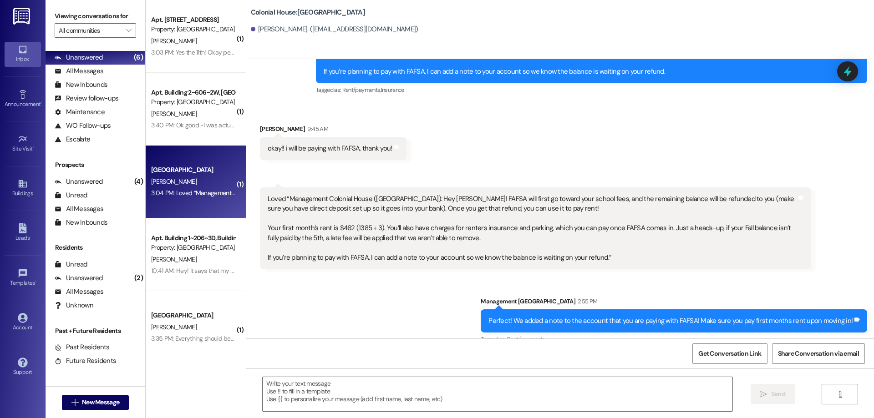
scroll to position [3542, 0]
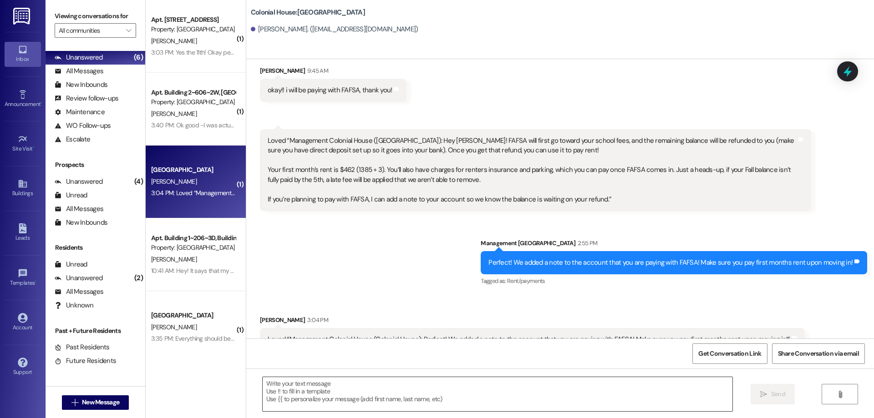
click at [598, 391] on textarea at bounding box center [498, 394] width 470 height 34
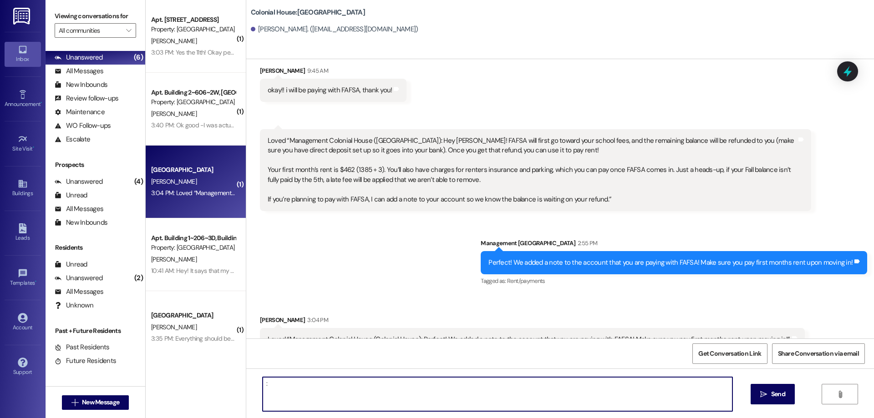
type textarea ":)"
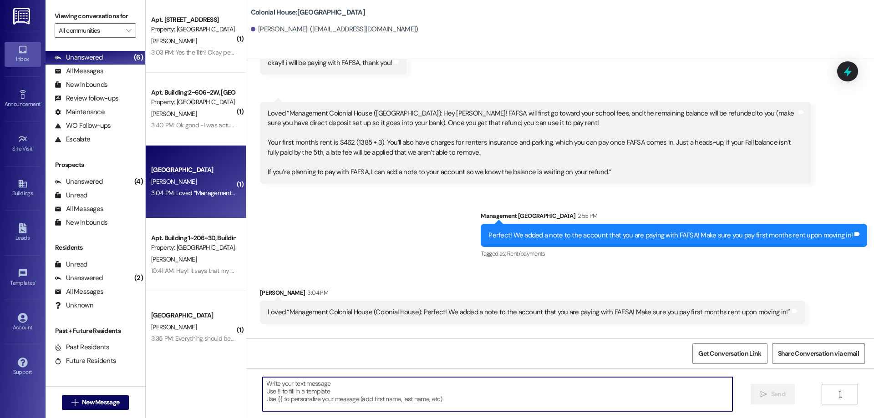
scroll to position [3606, 0]
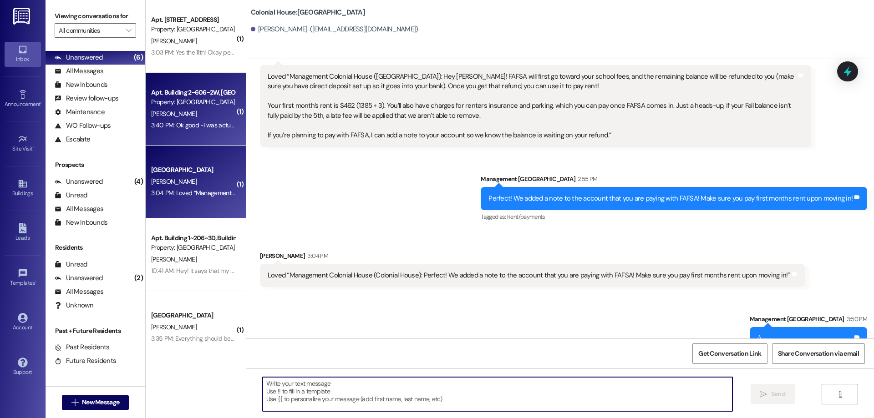
click at [193, 104] on div "Property: [GEOGRAPHIC_DATA]" at bounding box center [193, 102] width 84 height 10
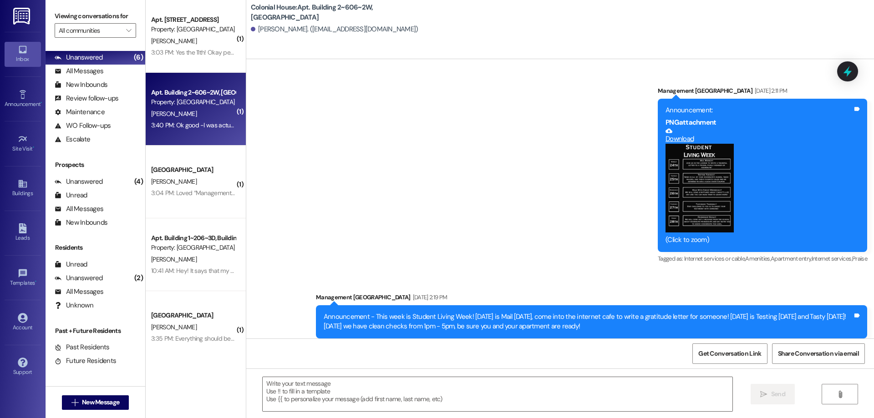
scroll to position [30226, 0]
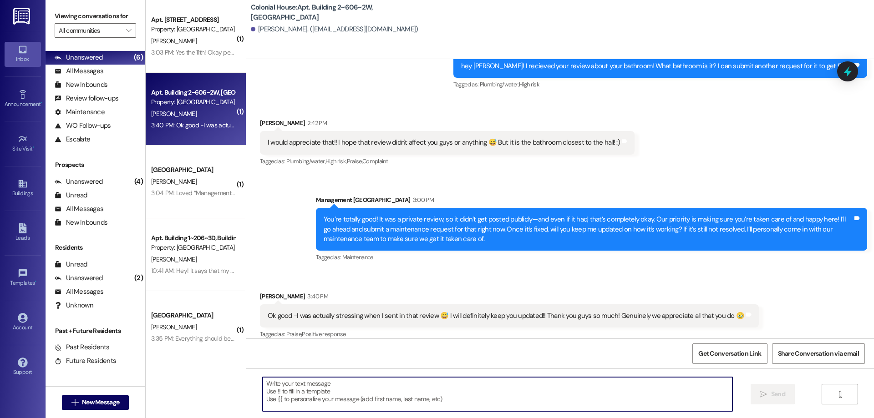
click at [657, 383] on textarea at bounding box center [498, 394] width 470 height 34
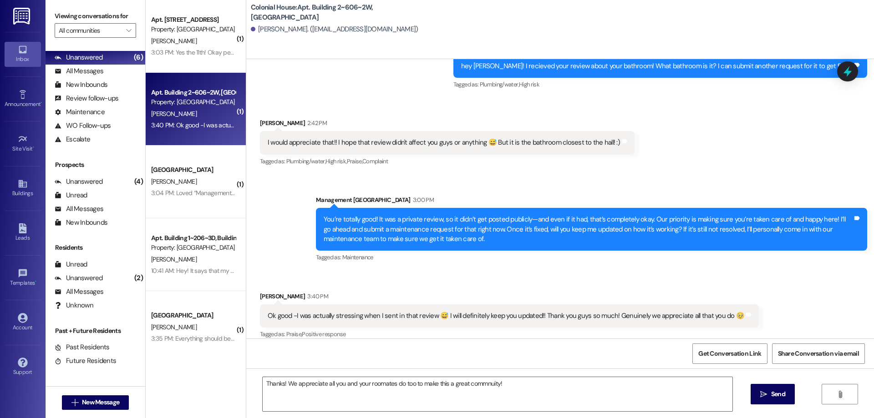
drag, startPoint x: 470, startPoint y: 384, endPoint x: 518, endPoint y: 202, distance: 187.9
click at [518, 208] on div "You’re totally good! It was a private review, so it didn’t get posted publicly—…" at bounding box center [591, 229] width 551 height 43
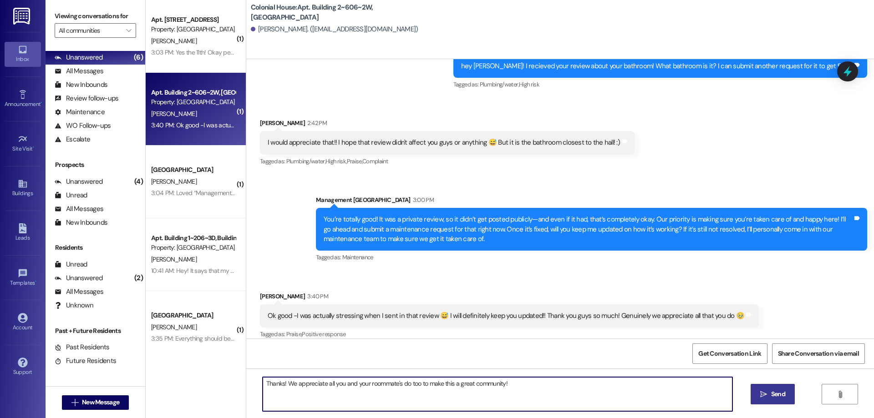
type textarea "Thanks! We appreciate all you and your roommate's do too to make this a great c…"
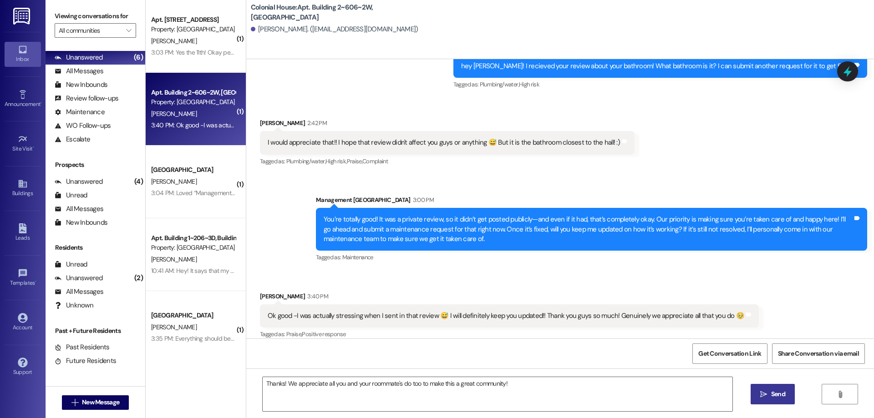
click at [775, 393] on span "Send" at bounding box center [778, 395] width 14 height 10
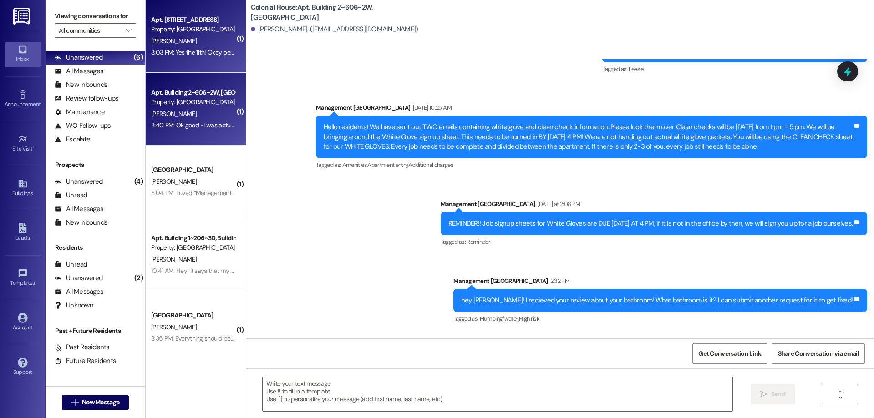
scroll to position [29986, 0]
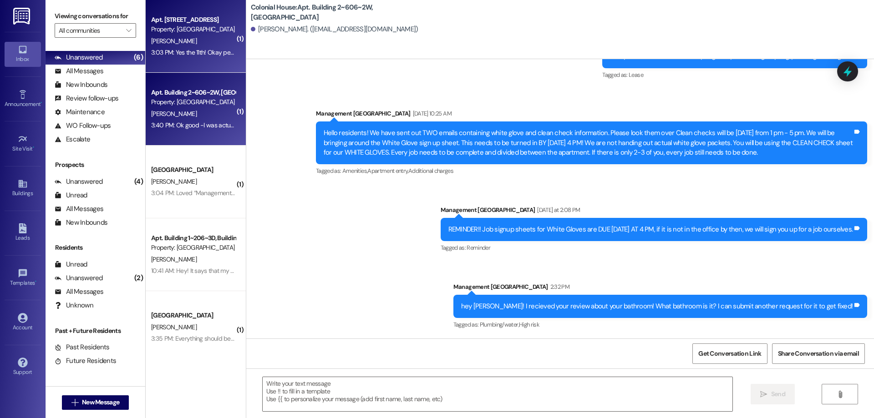
click at [170, 8] on div "Apt. Building 1~201~2D, Building 1 Colonial House Property: Colonial House S. S…" at bounding box center [196, 36] width 100 height 73
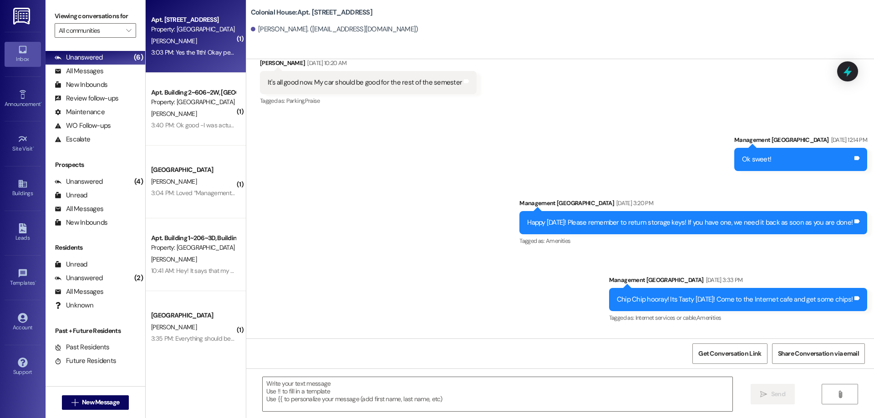
scroll to position [14455, 0]
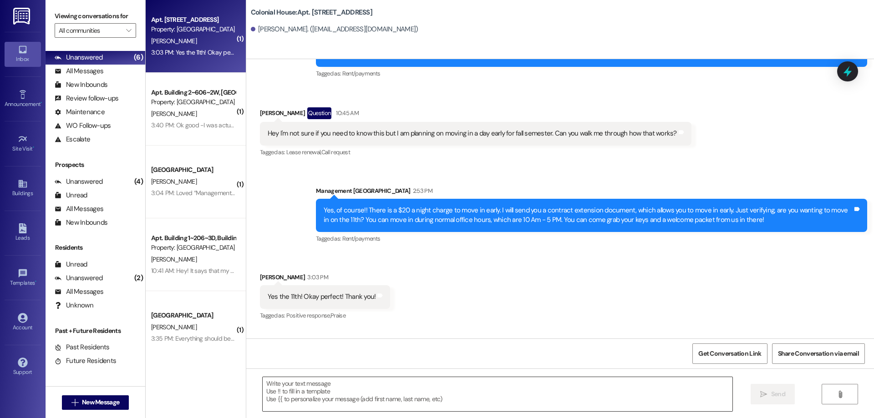
click at [451, 395] on textarea at bounding box center [498, 394] width 470 height 34
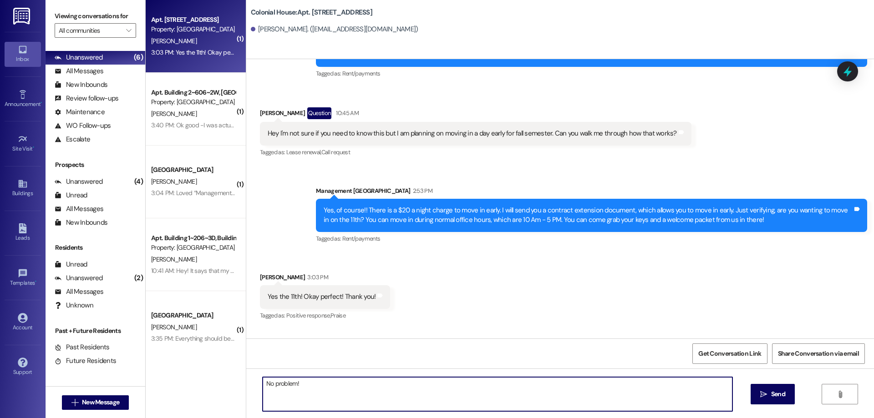
type textarea "No problem!"
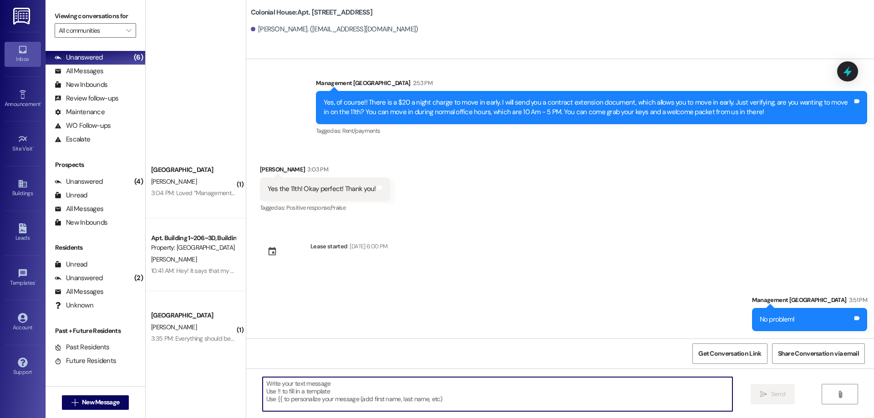
scroll to position [302, 0]
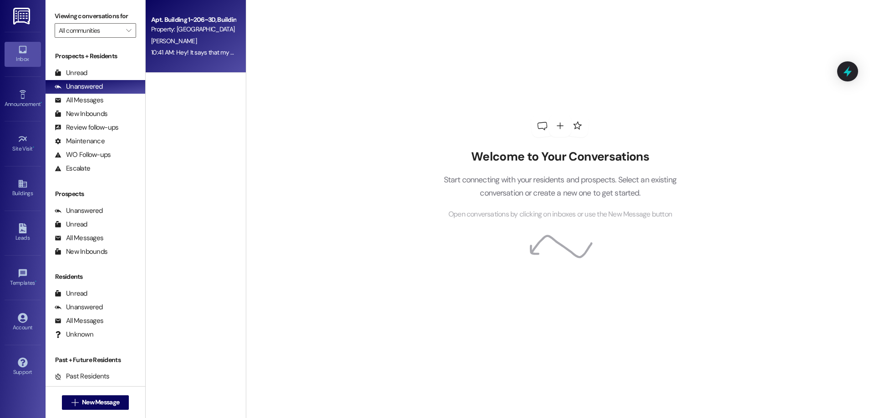
click at [166, 38] on span "[PERSON_NAME]" at bounding box center [174, 41] width 46 height 8
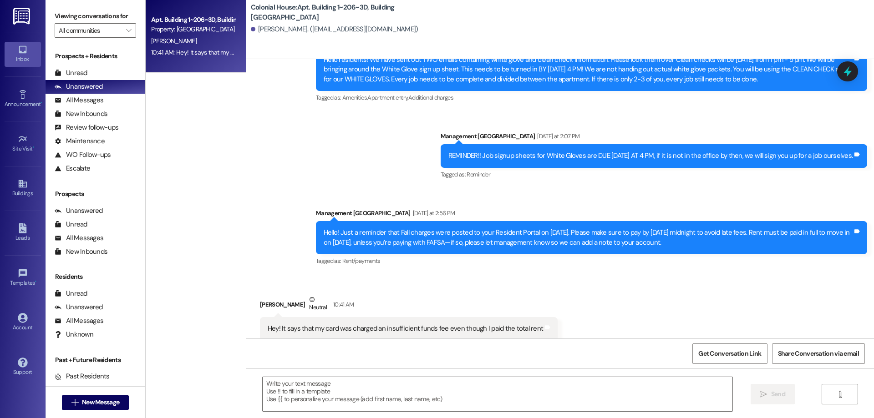
scroll to position [6432, 0]
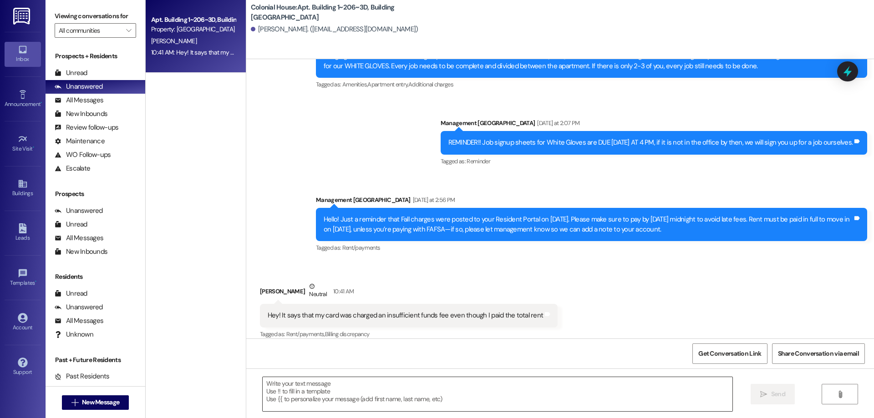
click at [426, 400] on textarea at bounding box center [498, 394] width 470 height 34
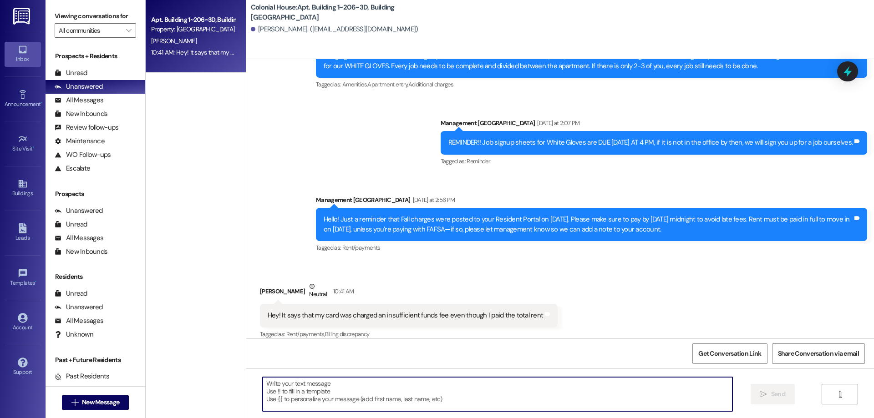
type textarea "H"
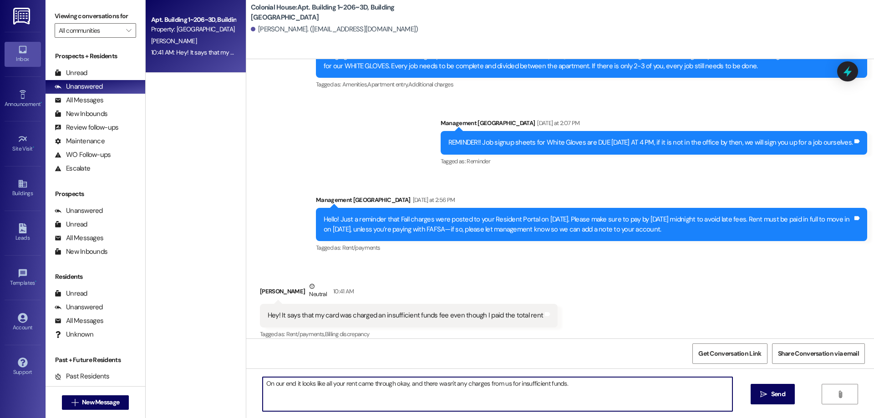
click at [612, 380] on textarea "On our end it looks like all your rent came through okay, and there wasn't any …" at bounding box center [498, 394] width 470 height 34
drag, startPoint x: 561, startPoint y: 384, endPoint x: 743, endPoint y: 389, distance: 181.6
click at [743, 389] on div "On our end it looks like all your rent came through okay, and there wasn't any …" at bounding box center [559, 403] width 627 height 68
drag, startPoint x: 645, startPoint y: 409, endPoint x: 619, endPoint y: 409, distance: 25.9
click at [619, 409] on textarea "On our end it looks like all your rent came through okay, and there wasn't any …" at bounding box center [498, 394] width 470 height 34
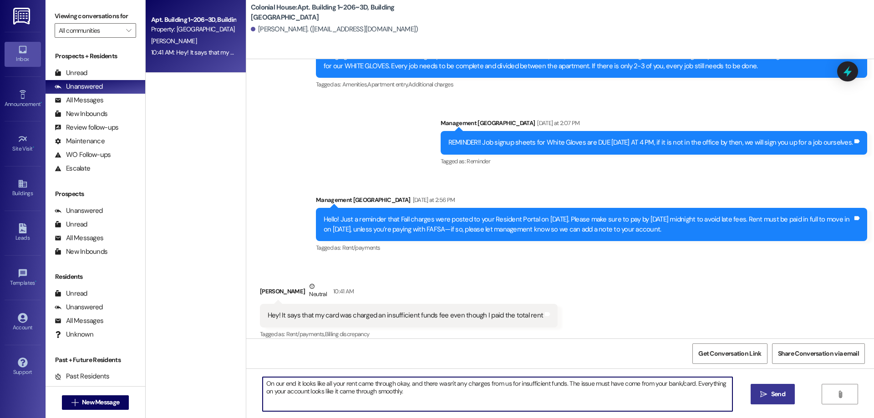
type textarea "On our end it looks like all your rent came through okay, and there wasn't any …"
click at [756, 400] on button " Send" at bounding box center [772, 394] width 44 height 20
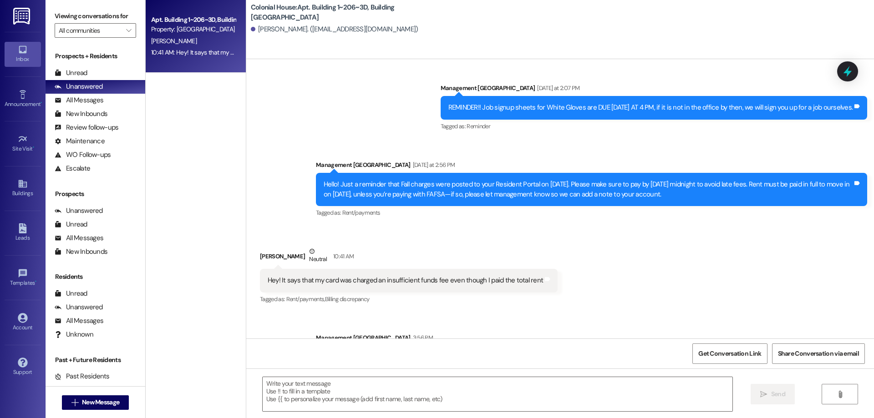
scroll to position [6506, 0]
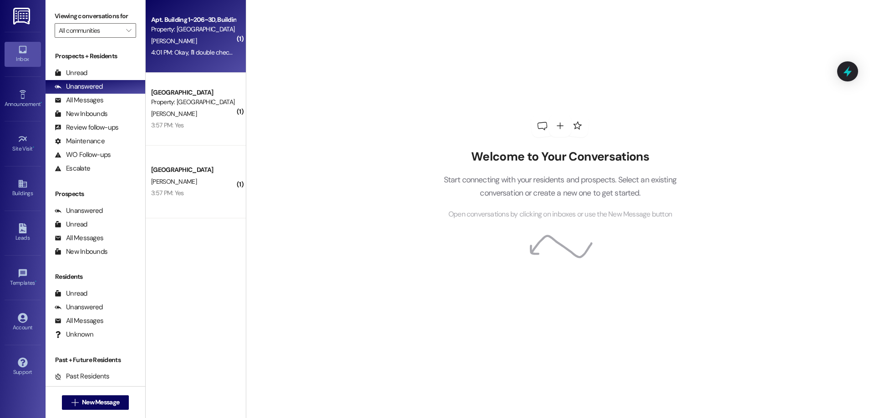
click at [171, 58] on div "4:01 PM: Okay, I'll double check that. Thank you! 4:01 PM: Okay, I'll double ch…" at bounding box center [193, 52] width 86 height 11
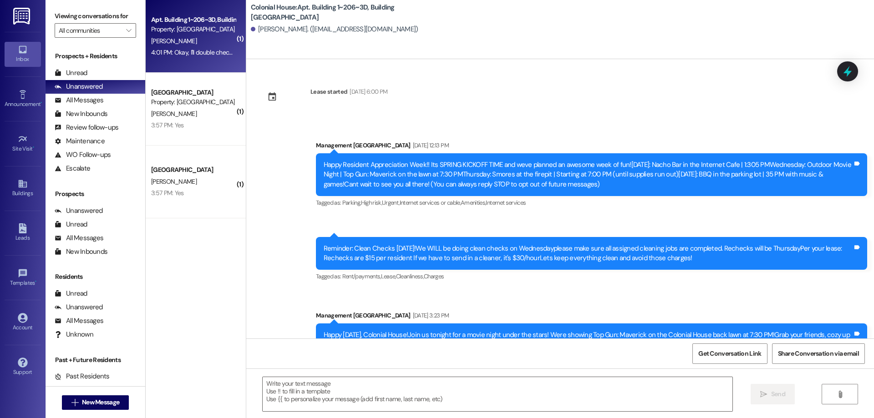
scroll to position [6596, 0]
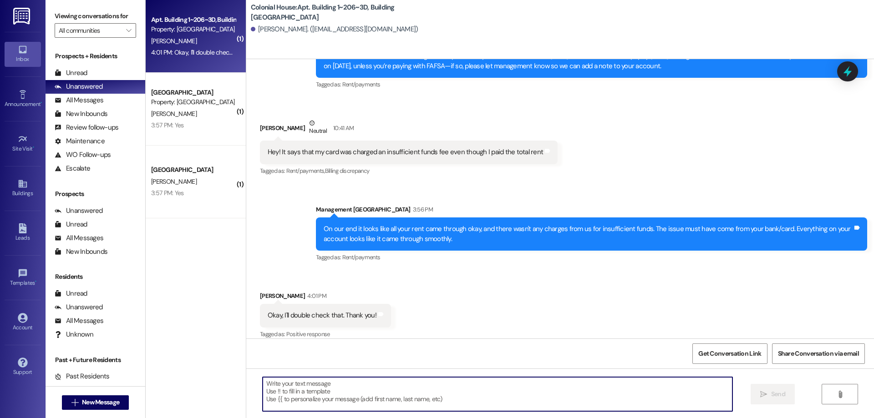
click at [416, 398] on textarea at bounding box center [498, 394] width 470 height 34
type textarea "No problem!"
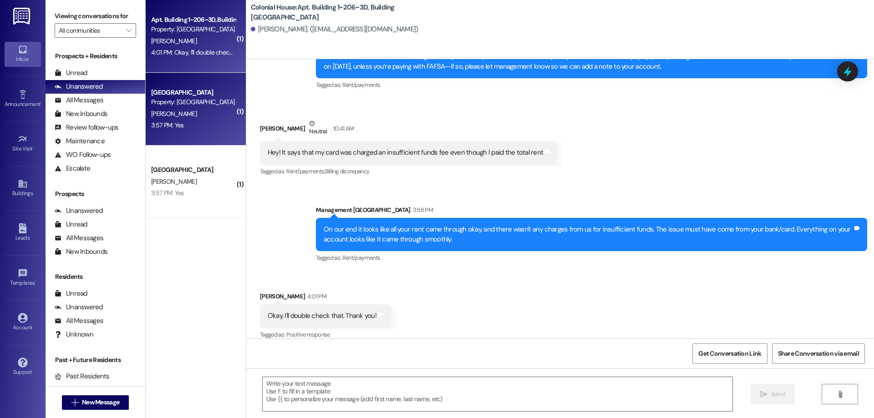
click at [221, 101] on div "Property: [GEOGRAPHIC_DATA]" at bounding box center [193, 102] width 84 height 10
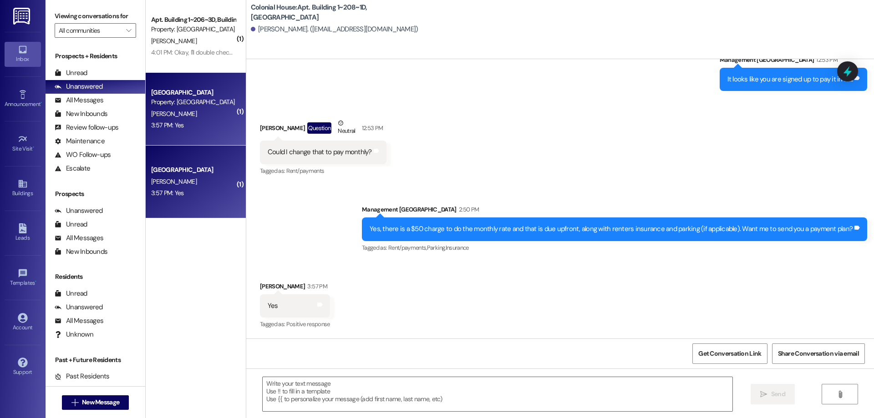
scroll to position [16129, 0]
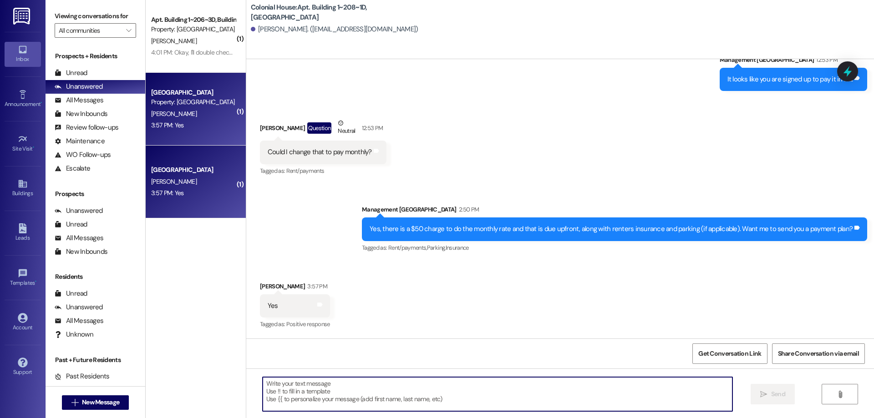
click at [572, 389] on textarea at bounding box center [498, 394] width 470 height 34
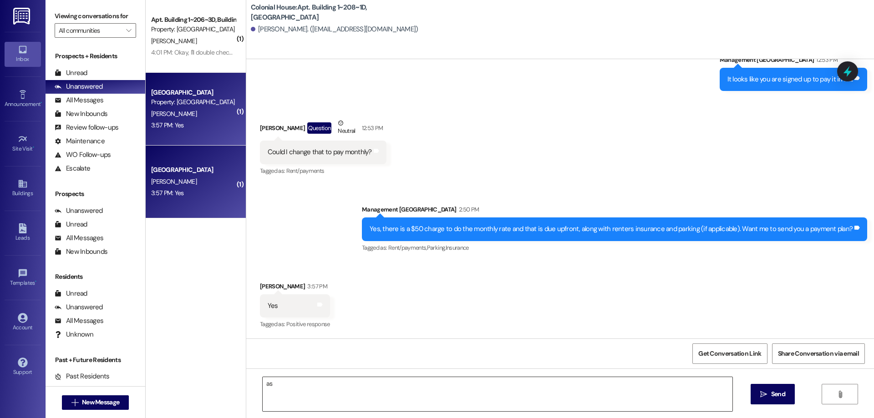
drag, startPoint x: 347, startPoint y: 377, endPoint x: 271, endPoint y: 395, distance: 78.1
click at [272, 395] on div "as" at bounding box center [497, 394] width 471 height 35
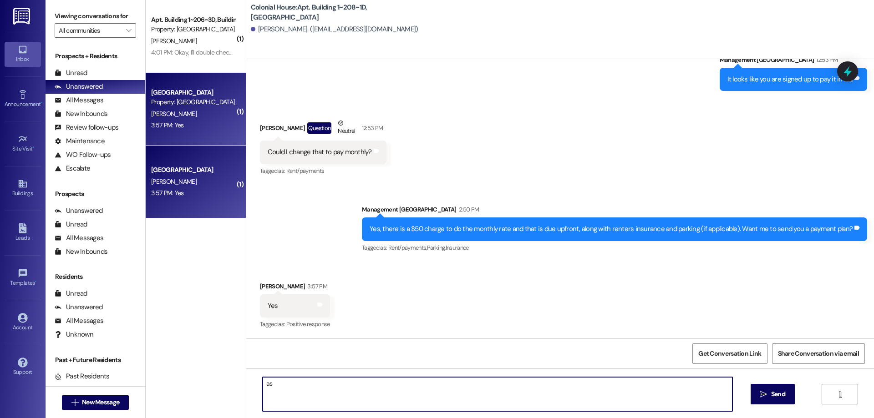
click at [271, 396] on textarea "as" at bounding box center [498, 394] width 470 height 34
click at [269, 398] on textarea "as" at bounding box center [498, 394] width 470 height 34
drag, startPoint x: 269, startPoint y: 398, endPoint x: 228, endPoint y: 406, distance: 41.9
click at [228, 406] on div "( 1 ) Apt. Building 1~206~3D, Building 1 Colonial House Property: Colonial Hous…" at bounding box center [510, 209] width 728 height 418
click at [263, 385] on textarea "ok, I just sent it yo you. As soon as its signed we can" at bounding box center [498, 394] width 470 height 34
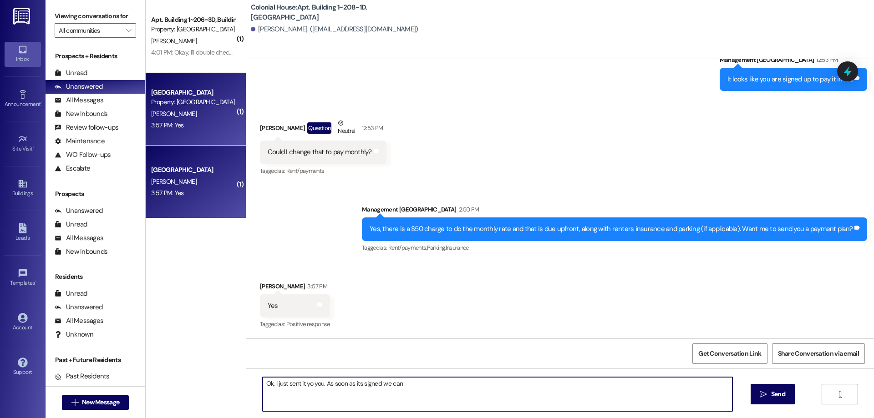
click at [460, 390] on textarea "Ok, I just sent it yo you. As soon as its signed we can" at bounding box center [498, 394] width 470 height 34
type textarea "Ok, I just sent it yo you. As soon as its signed we can change your charges."
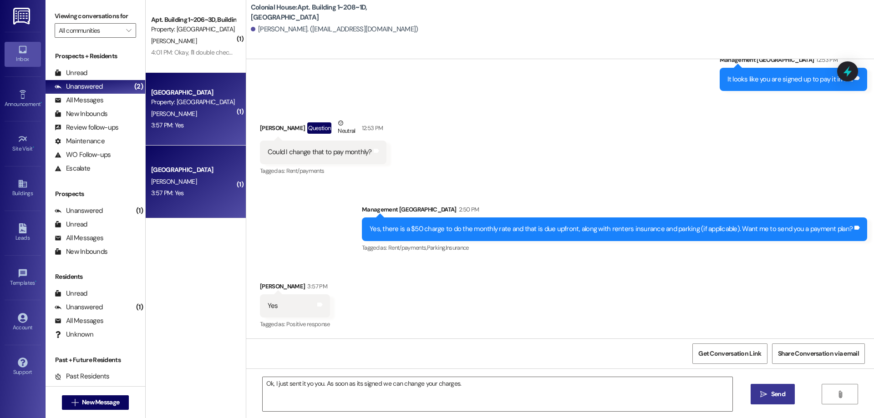
click at [790, 392] on button " Send" at bounding box center [772, 394] width 44 height 20
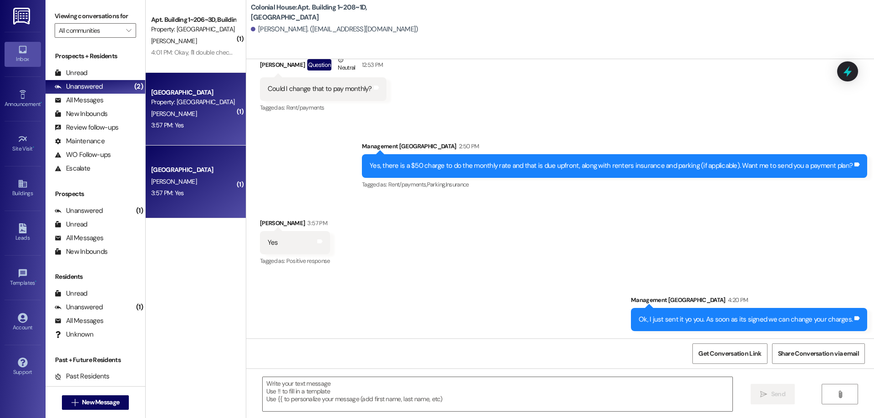
scroll to position [16193, 0]
